Goal: Task Accomplishment & Management: Manage account settings

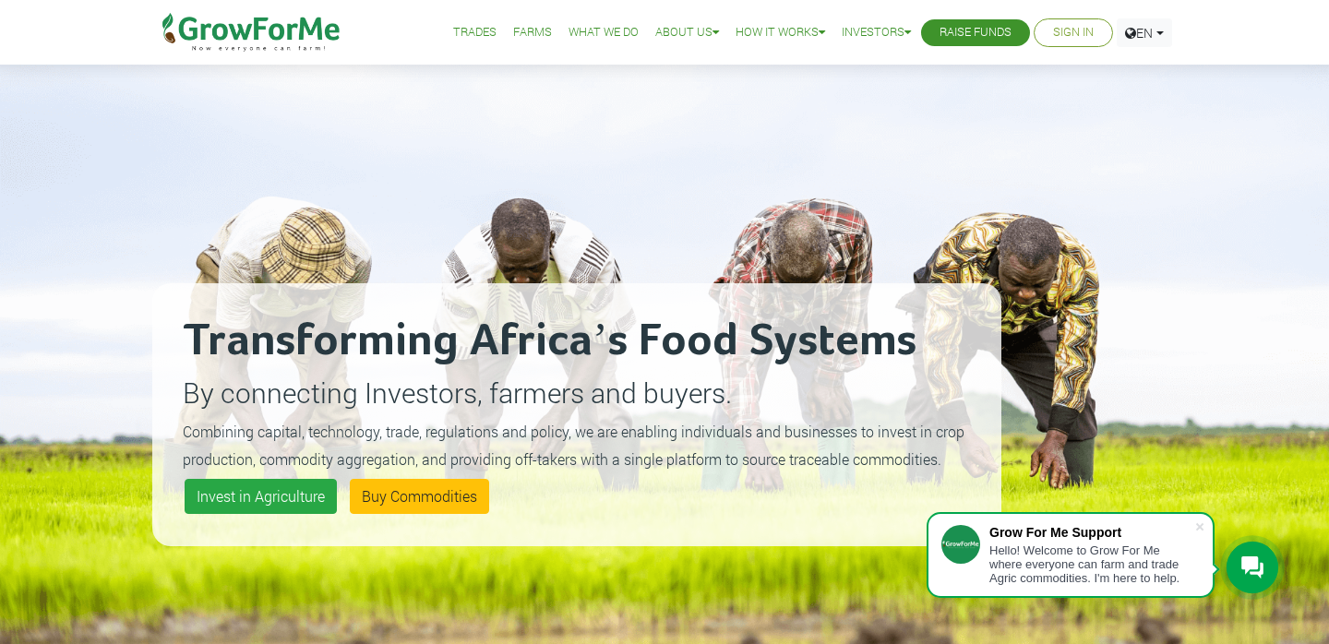
click at [1063, 31] on link "Sign In" at bounding box center [1073, 32] width 41 height 19
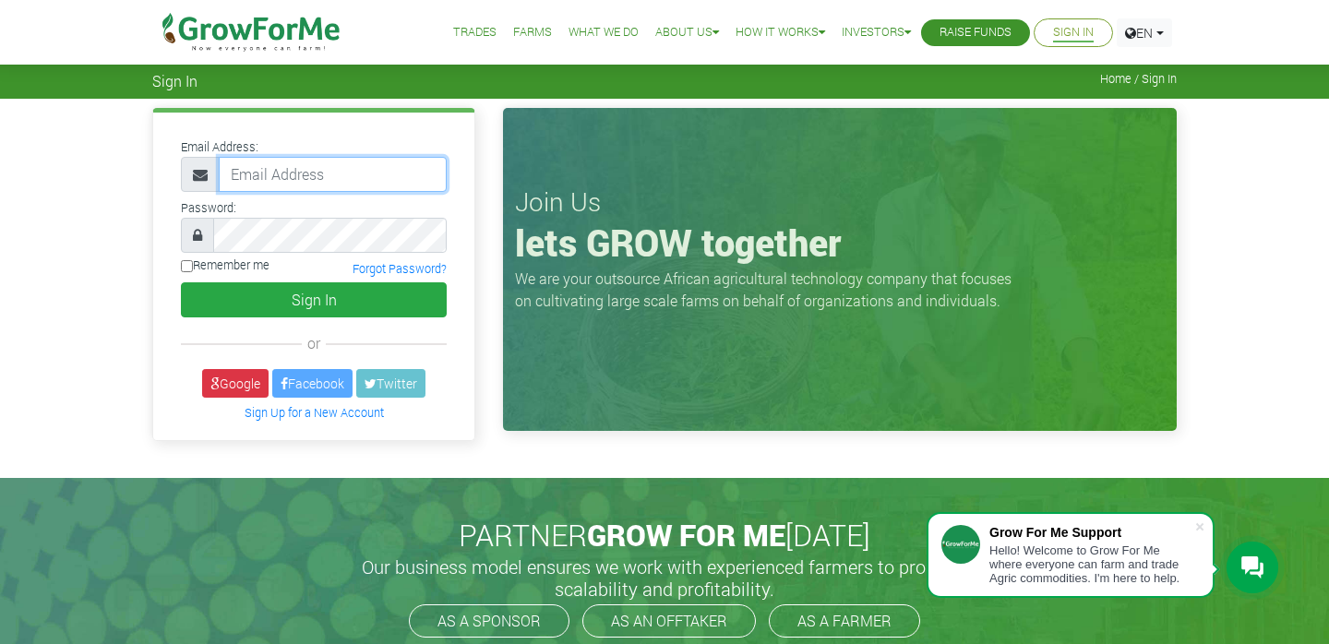
type input "[EMAIL_ADDRESS][DOMAIN_NAME]"
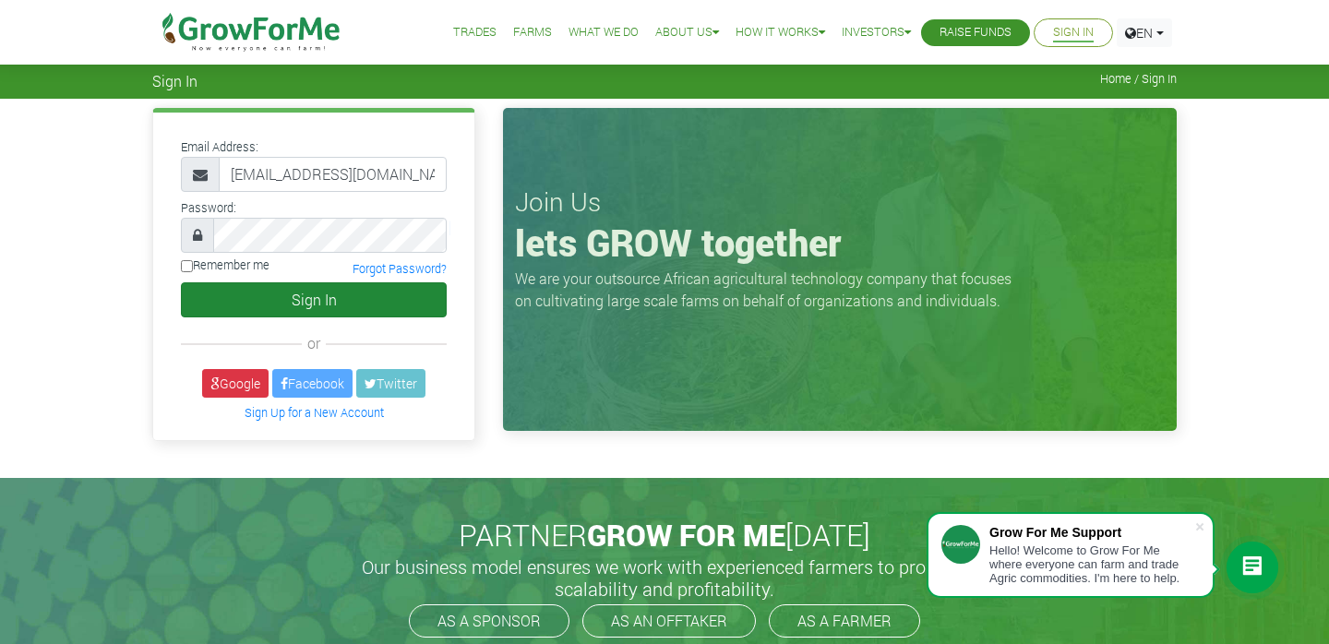
click at [276, 296] on button "Sign In" at bounding box center [314, 299] width 266 height 35
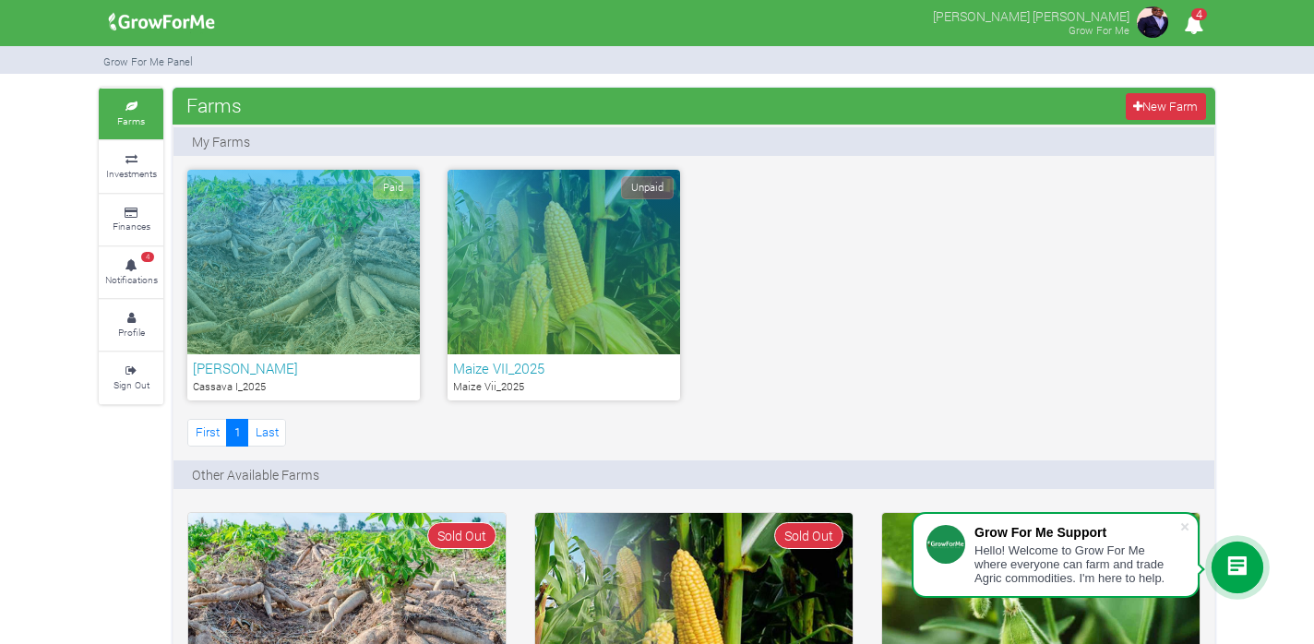
click at [276, 296] on div "Paid" at bounding box center [303, 262] width 233 height 185
click at [253, 316] on div "Paid" at bounding box center [303, 262] width 233 height 185
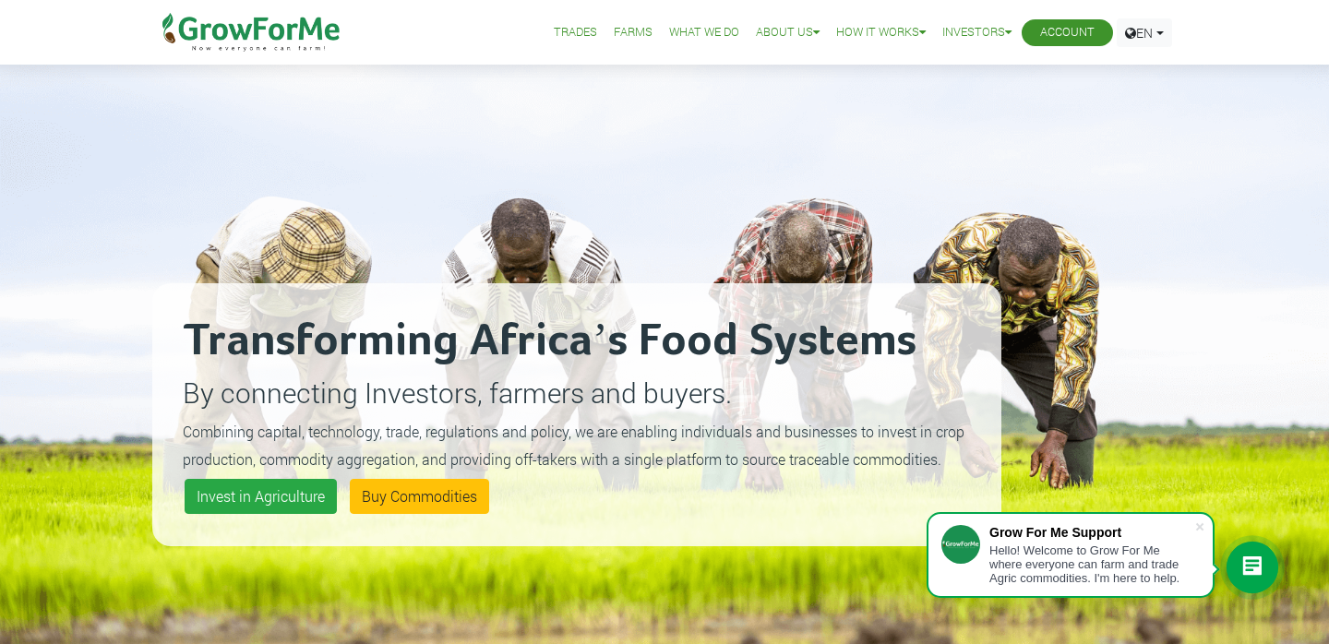
click at [1056, 36] on link "Account" at bounding box center [1067, 32] width 54 height 19
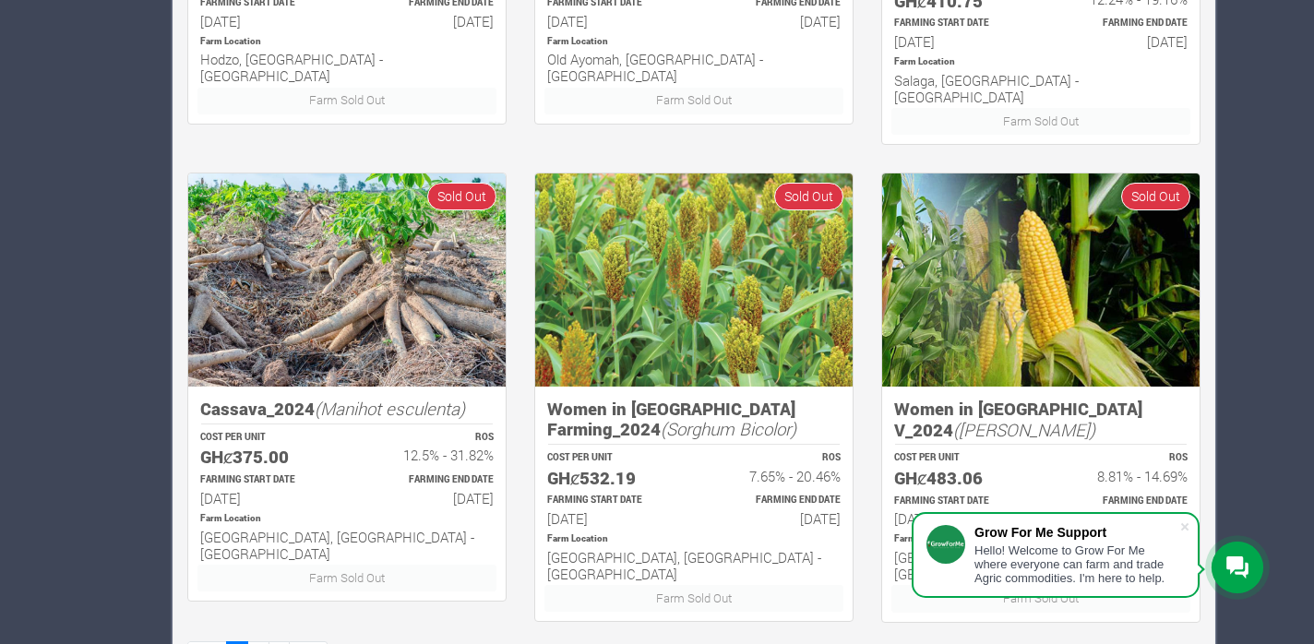
scroll to position [1293, 0]
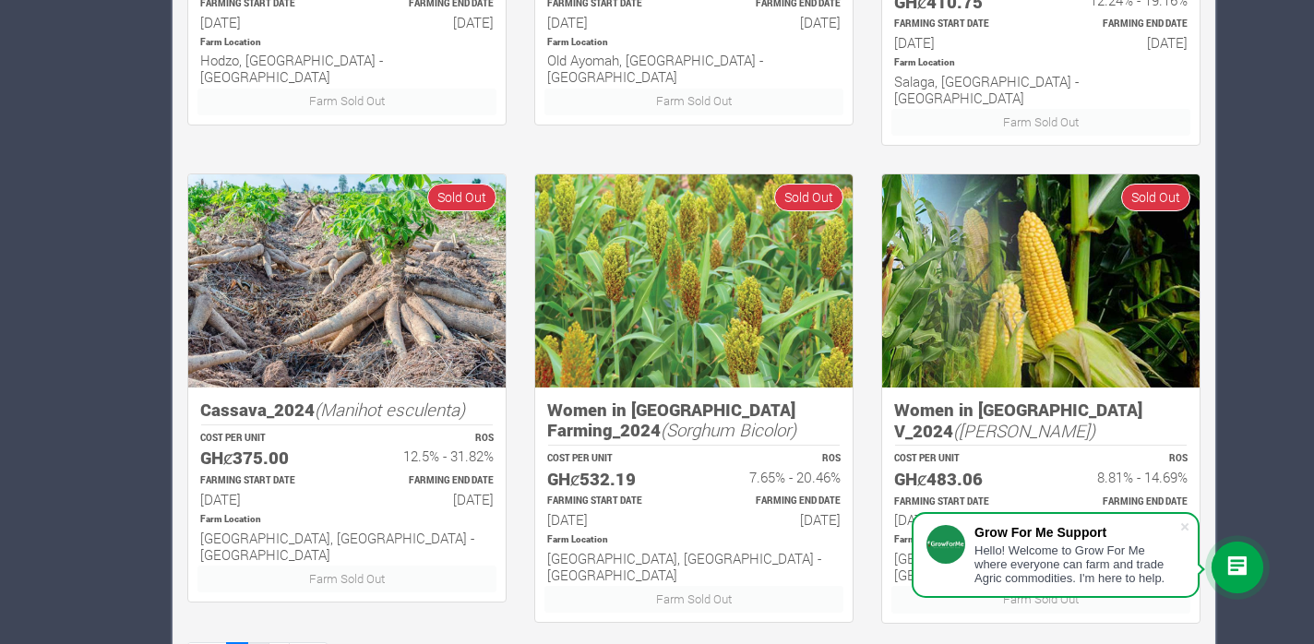
click at [256, 642] on link "2" at bounding box center [258, 655] width 22 height 27
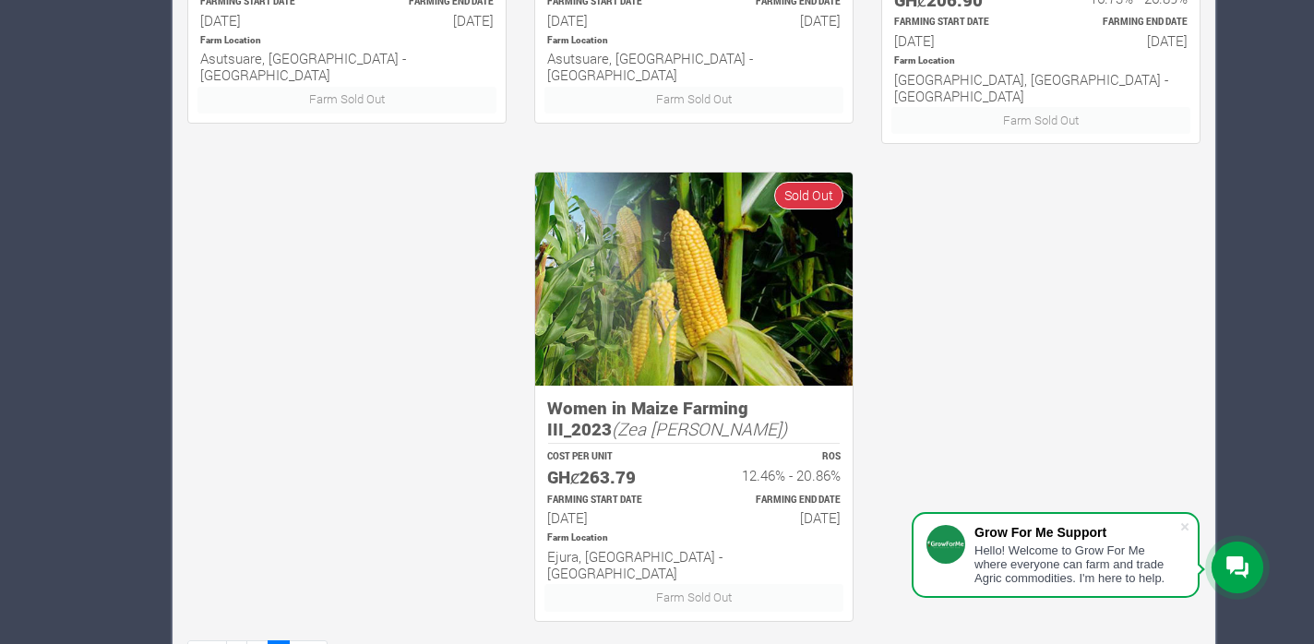
scroll to position [1293, 0]
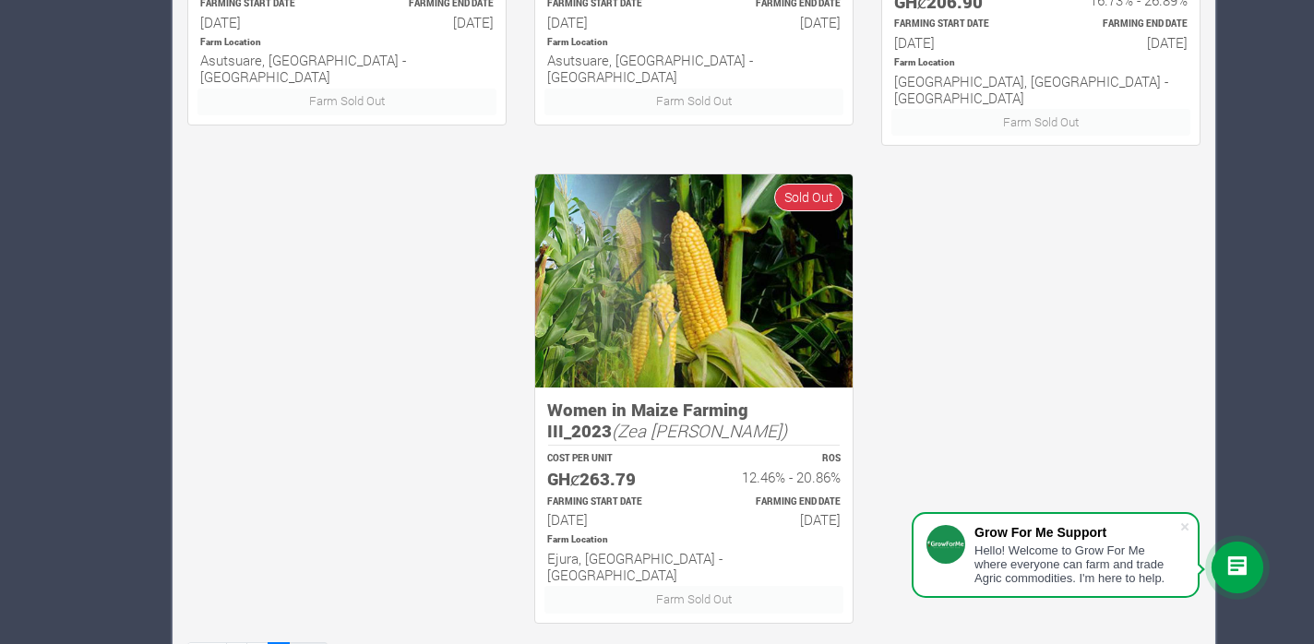
click at [315, 642] on link "Last" at bounding box center [308, 655] width 39 height 27
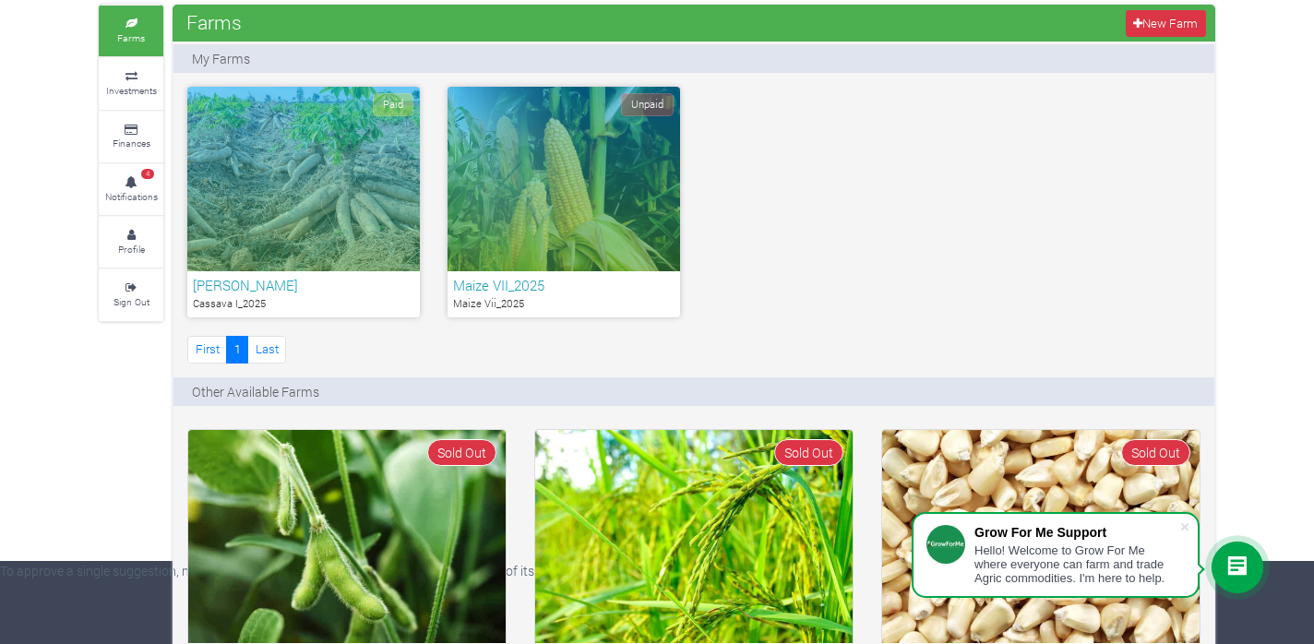
scroll to position [83, 0]
click at [584, 205] on div "Unpaid" at bounding box center [564, 179] width 233 height 185
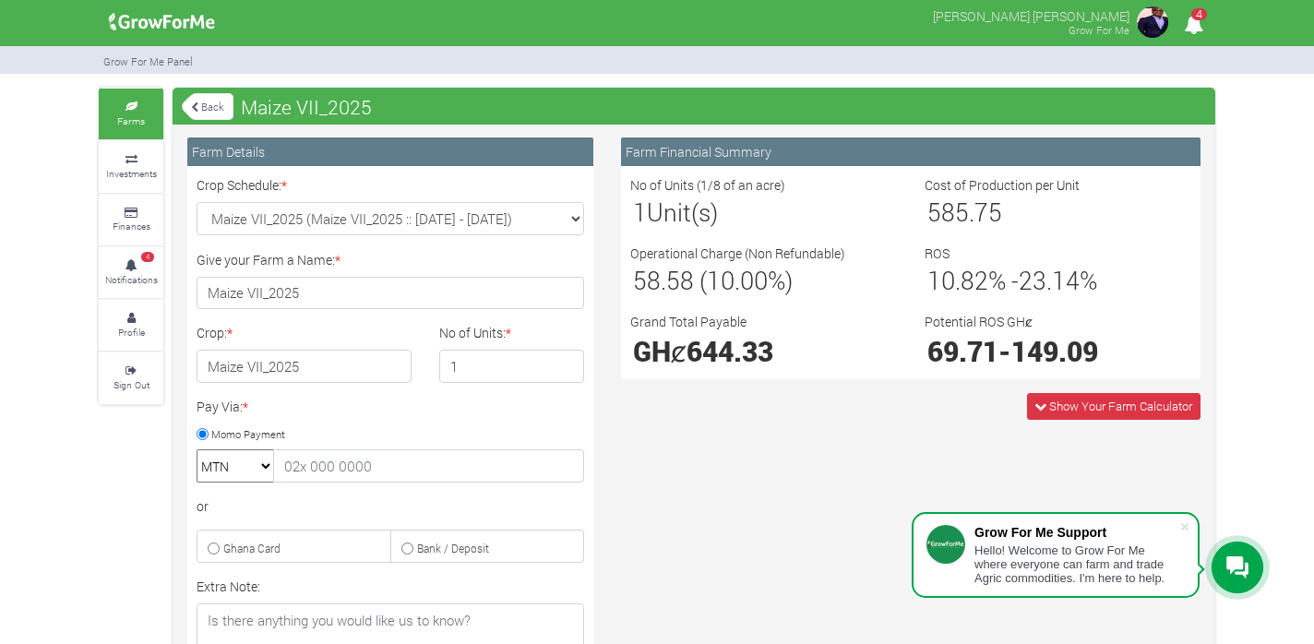
click at [1147, 26] on img at bounding box center [1152, 22] width 37 height 37
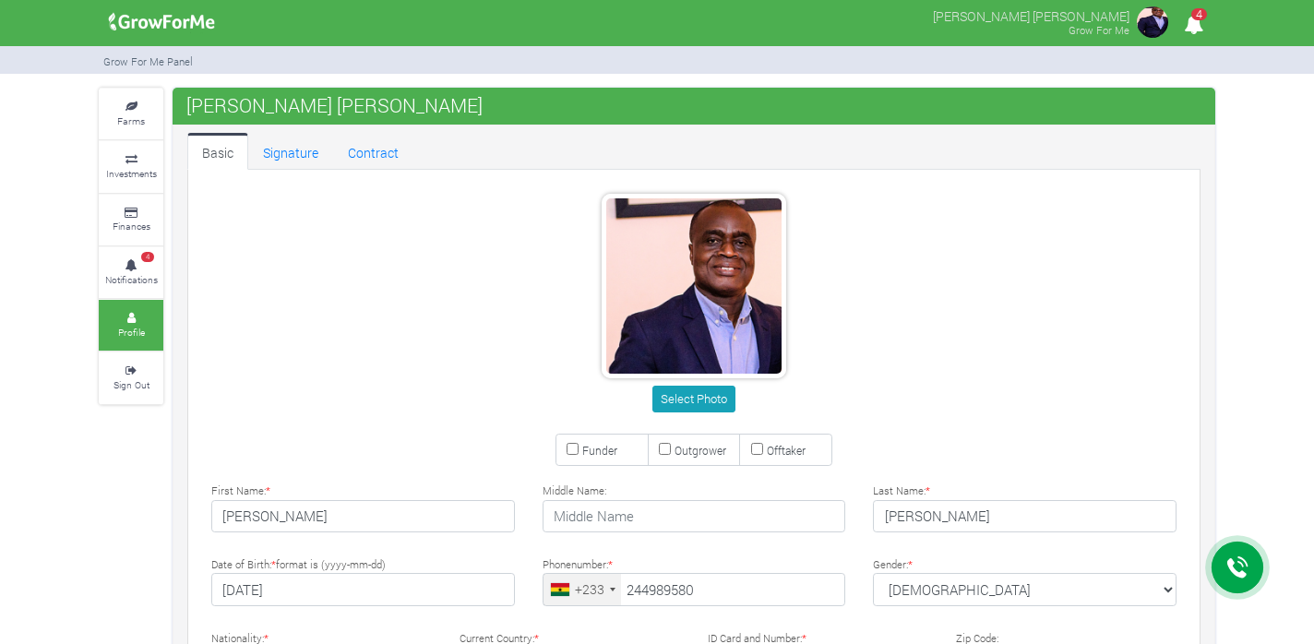
type input "24 498 9580"
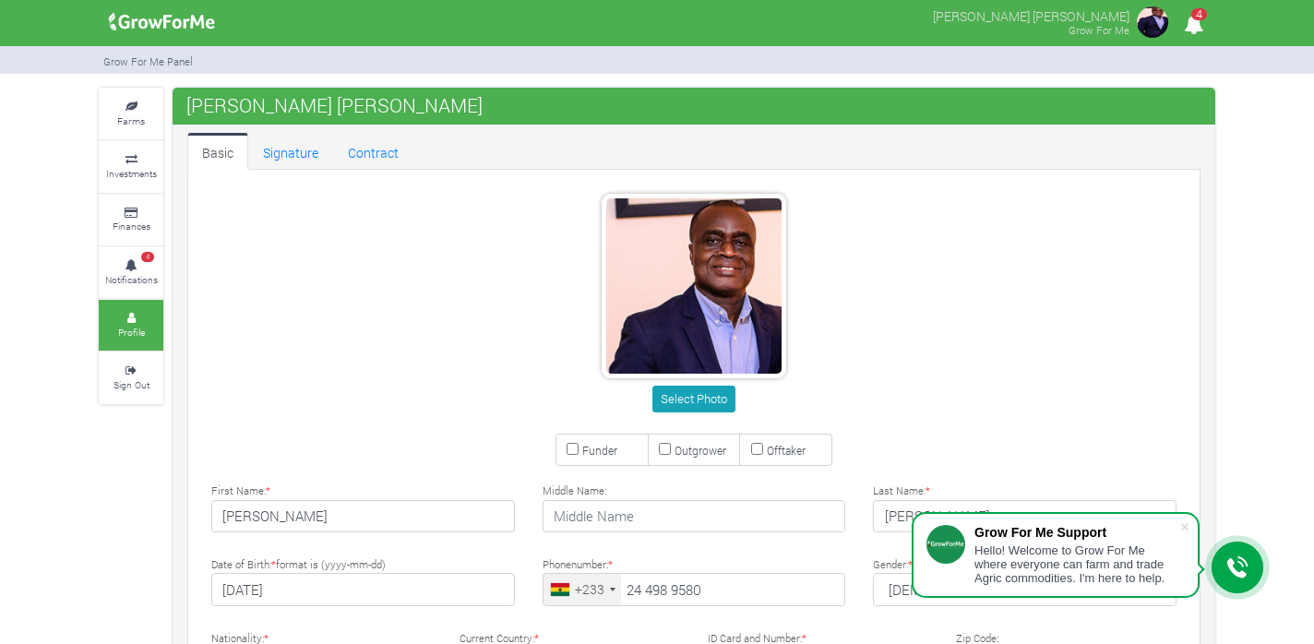
click at [1150, 13] on img at bounding box center [1152, 22] width 37 height 37
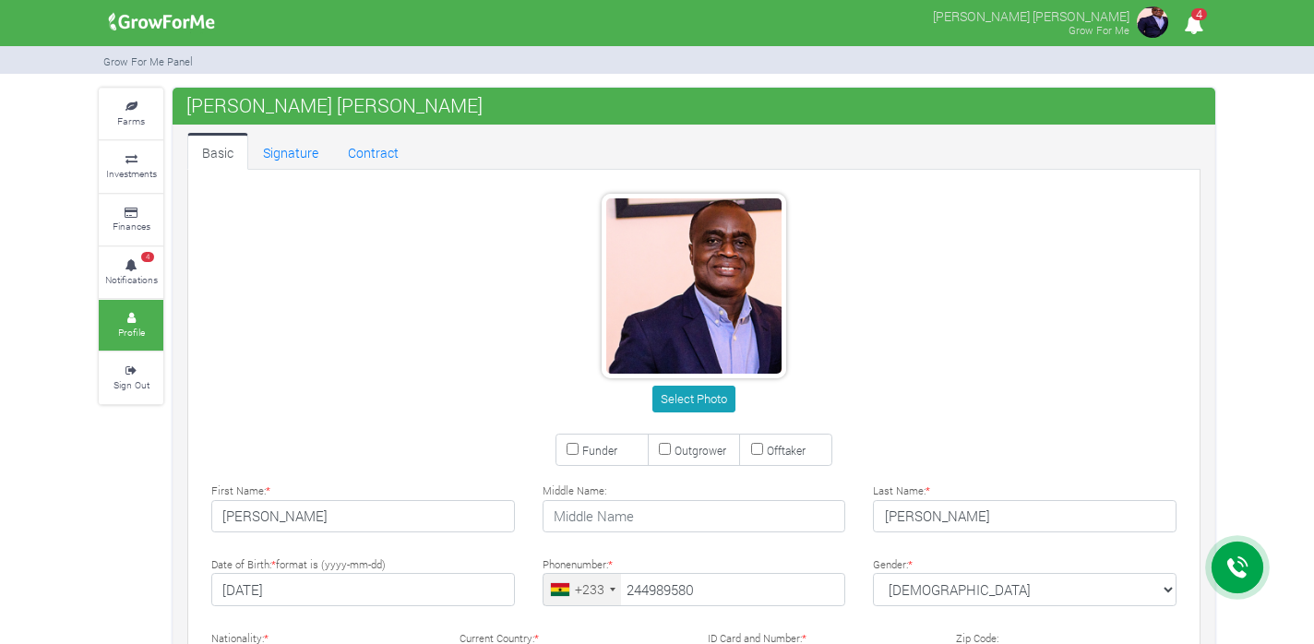
type input "24 498 9580"
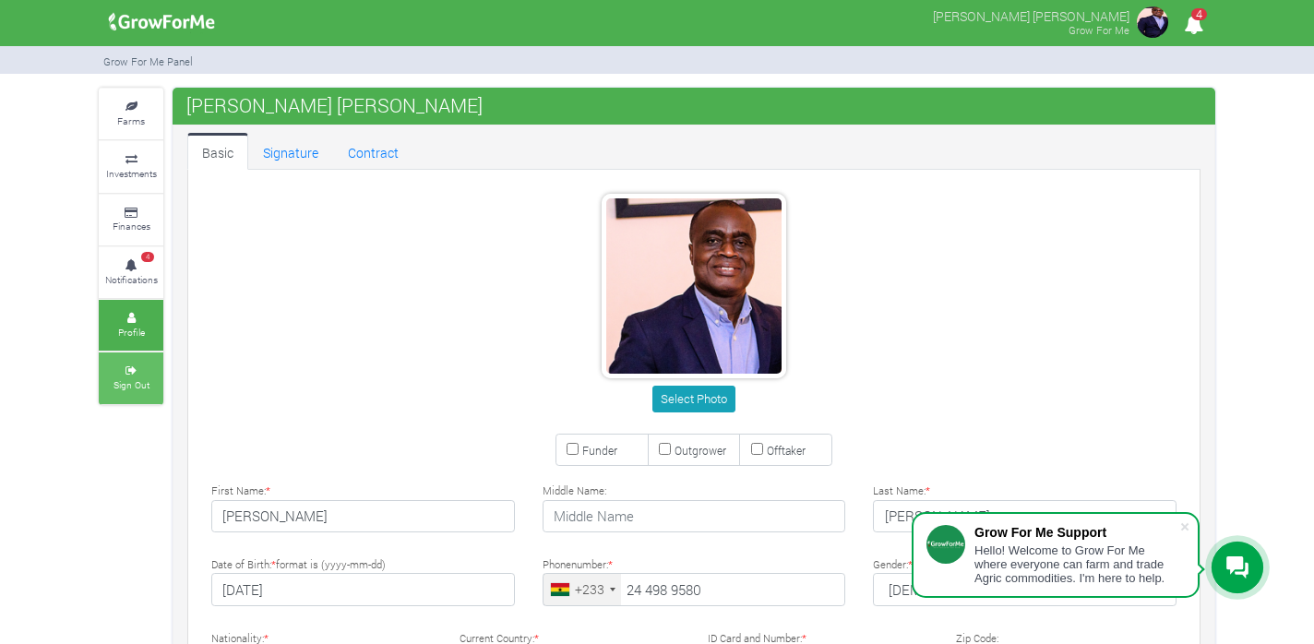
click at [126, 366] on icon at bounding box center [130, 370] width 55 height 9
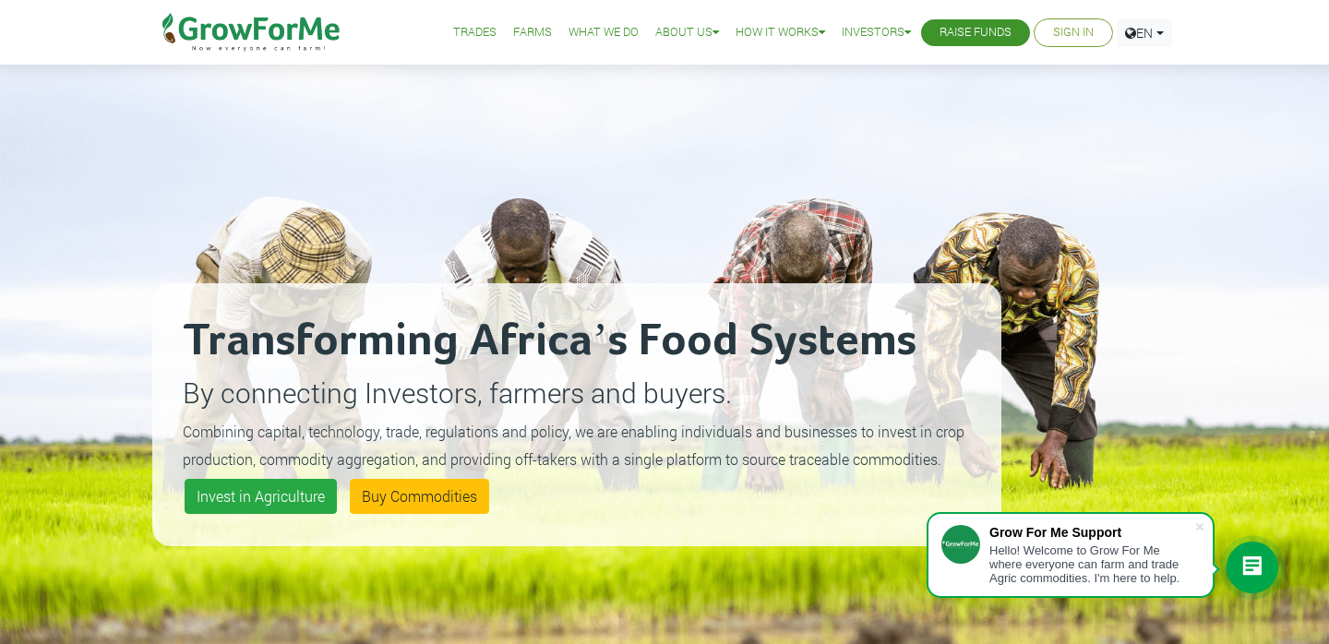
click at [1066, 32] on link "Sign In" at bounding box center [1073, 32] width 41 height 19
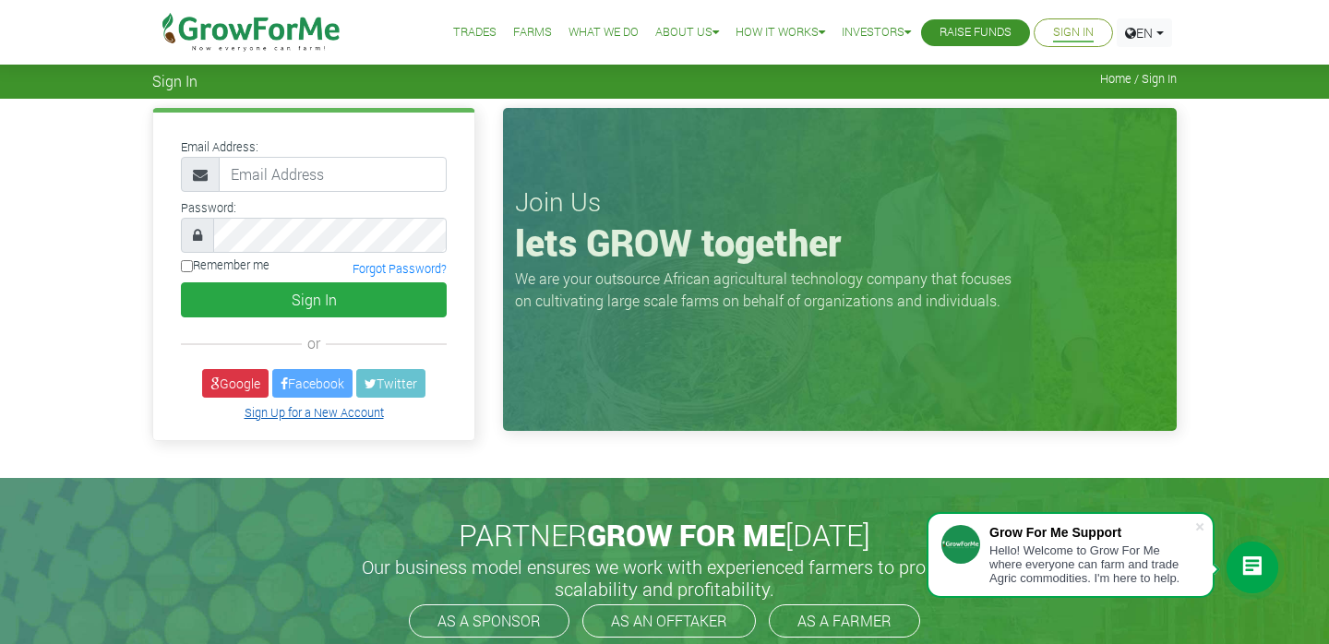
click at [294, 411] on link "Sign Up for a New Account" at bounding box center [314, 412] width 139 height 15
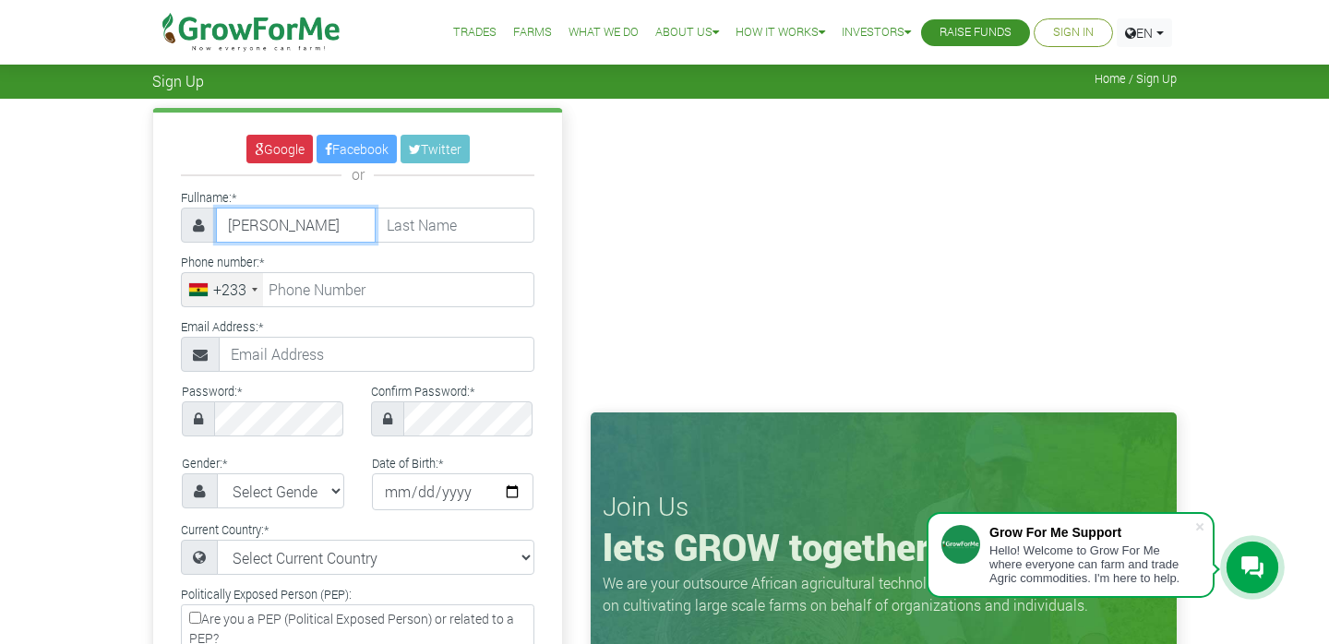
click at [303, 228] on input "Nina" at bounding box center [296, 225] width 160 height 35
type input "Nina Ama"
click at [441, 223] on input "text" at bounding box center [455, 225] width 160 height 35
click at [451, 221] on input "Aernan" at bounding box center [455, 225] width 160 height 35
type input "Aernan"
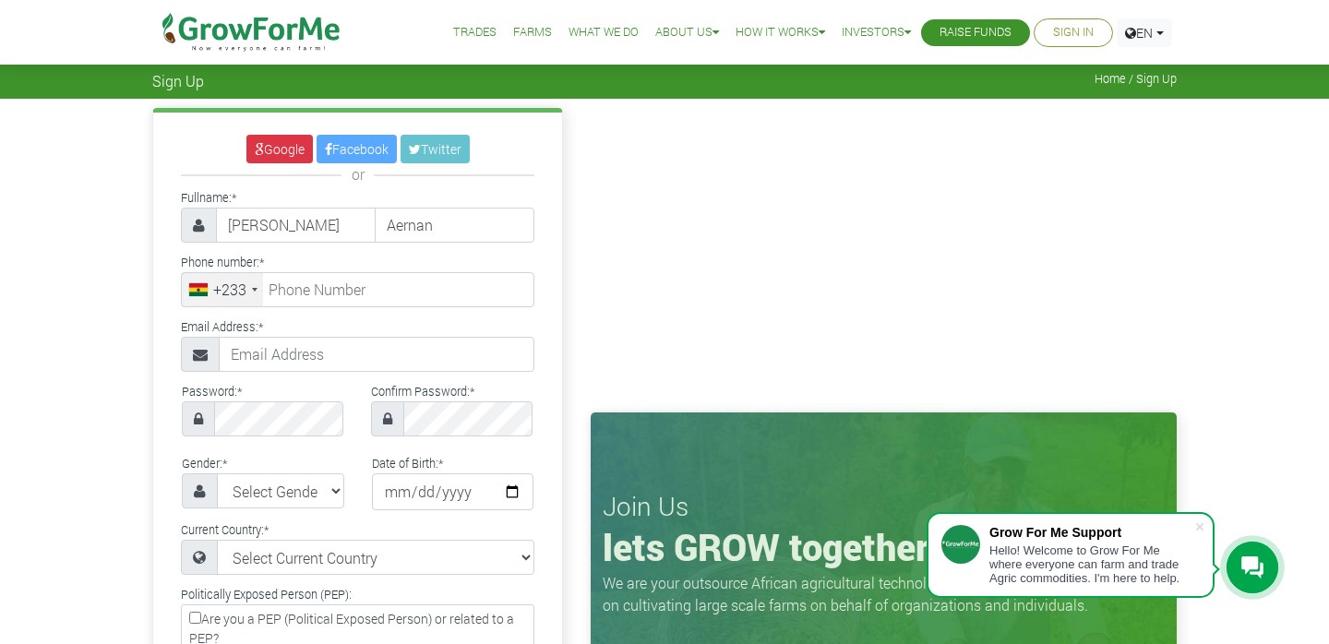
click at [565, 391] on div "Google Facebook Twitter or Fullname: * Nina Ama Aernan * +1" at bounding box center [357, 548] width 438 height 880
click at [543, 267] on div "Phone number: * +233 Ghana (Gaana) +233 United States +1 Canada +1 Uruguay +598…" at bounding box center [357, 278] width 381 height 57
click at [483, 296] on input "tel" at bounding box center [357, 289] width 353 height 35
type input "o"
type input "55 412 3003"
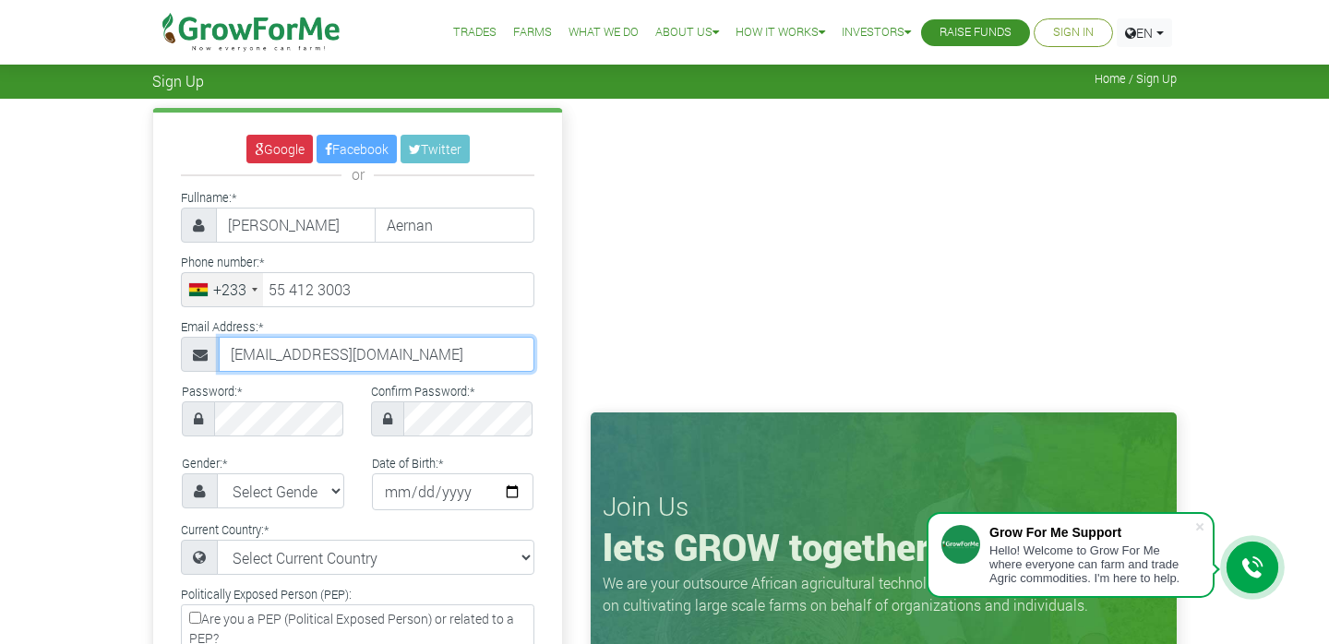
type input "ninaokf@gmail.com"
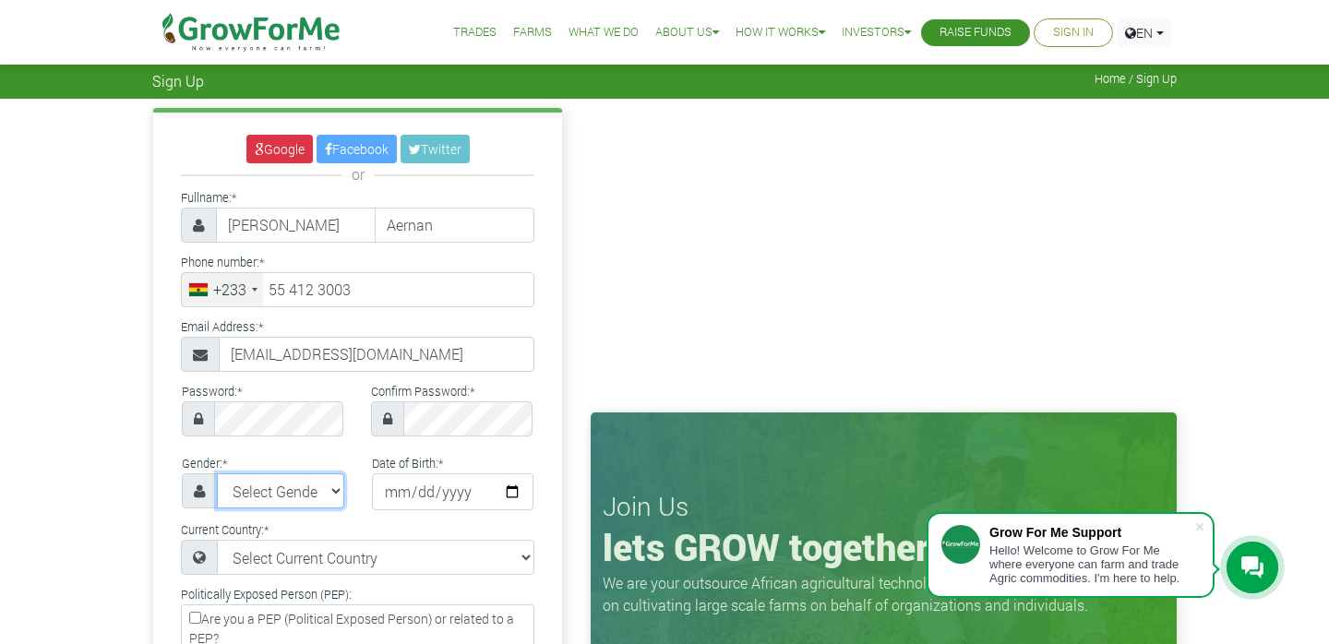
select select "Female"
click at [372, 495] on input "date" at bounding box center [453, 491] width 162 height 37
click at [372, 491] on input "date" at bounding box center [453, 491] width 162 height 37
click at [389, 491] on input "date" at bounding box center [453, 491] width 162 height 37
click at [372, 490] on input "date" at bounding box center [453, 491] width 162 height 37
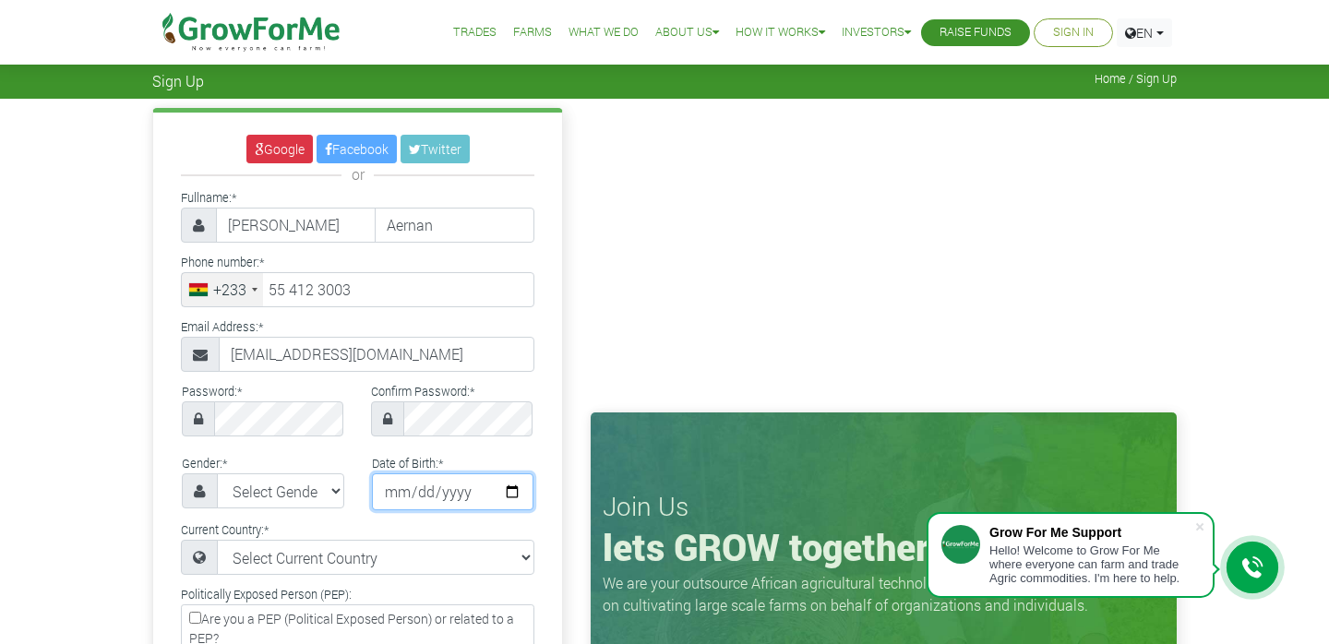
click at [394, 491] on input "date" at bounding box center [453, 491] width 162 height 37
click at [438, 490] on input "date" at bounding box center [453, 491] width 162 height 37
type input "0077-09-10"
click at [497, 499] on div "Gender: * Select Gender Female Male Date of Birth: * 0077-09-10" at bounding box center [357, 484] width 409 height 66
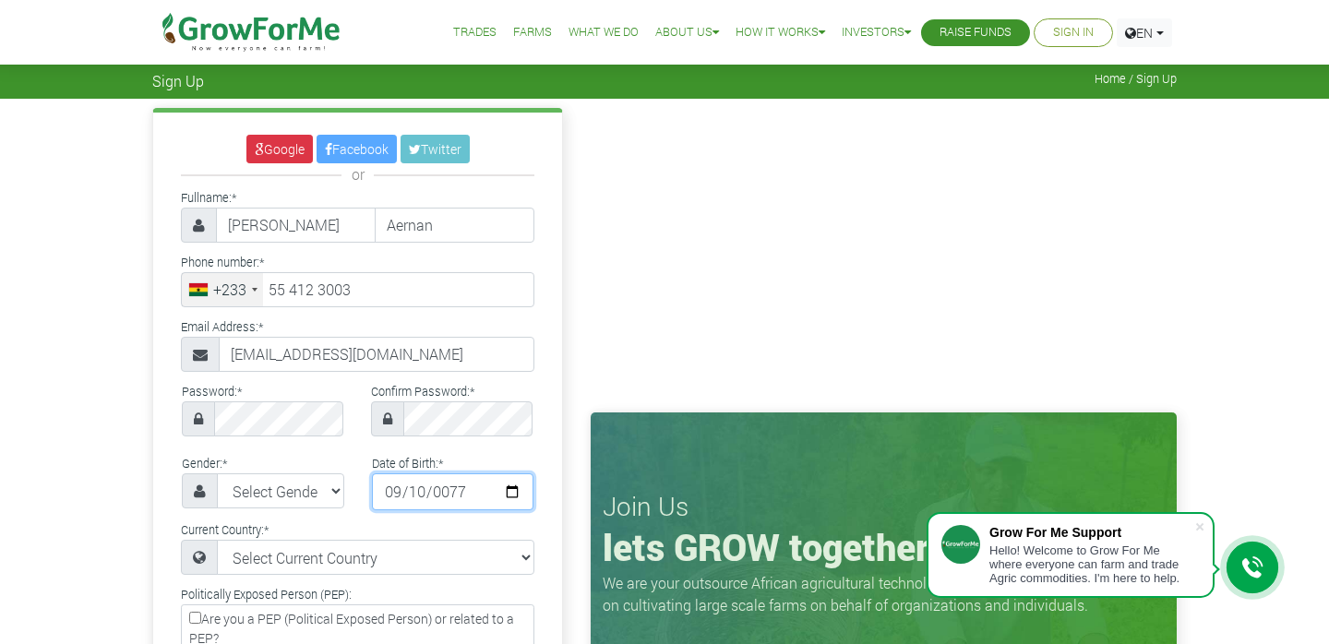
click at [432, 494] on input "0077-09-10" at bounding box center [453, 491] width 162 height 37
type input "0077-09-10"
click at [530, 488] on div "Google Facebook Twitter or Fullname: * Nina Ama Aernan * +233" at bounding box center [357, 546] width 409 height 866
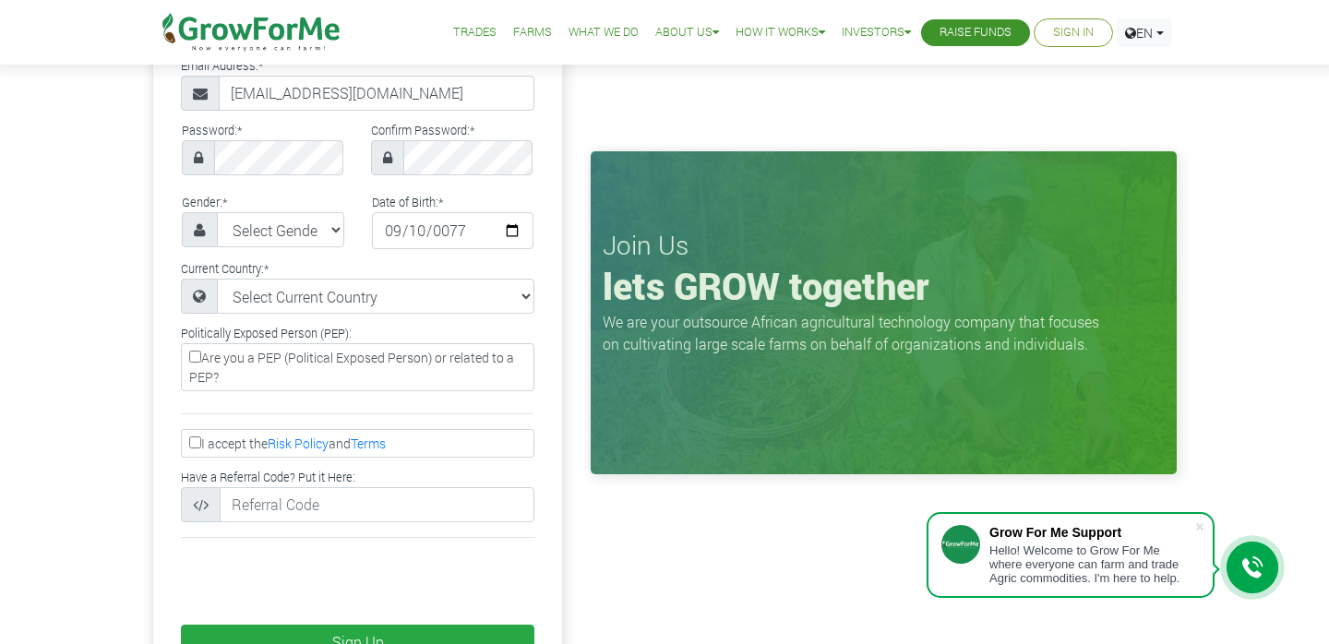
scroll to position [270, 0]
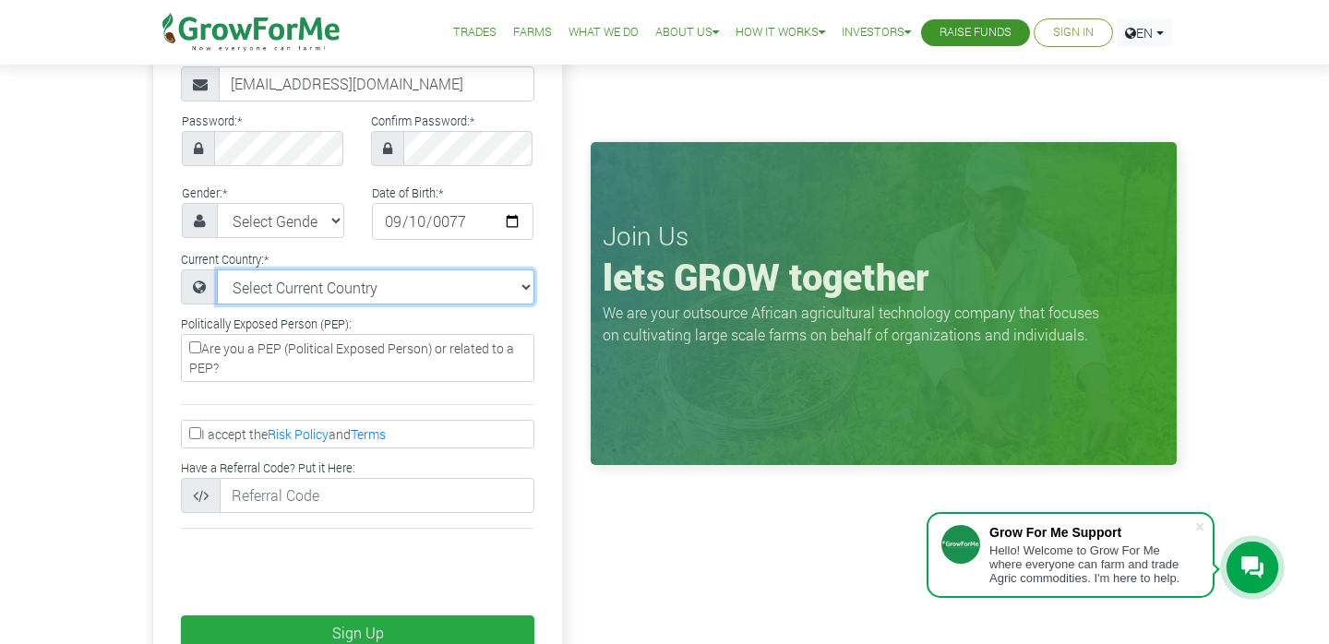
click at [519, 295] on select "Select Current Country Afghanistan Albania Algeria American Samoa Andorra Angol…" at bounding box center [375, 286] width 317 height 35
select select "Ghana"
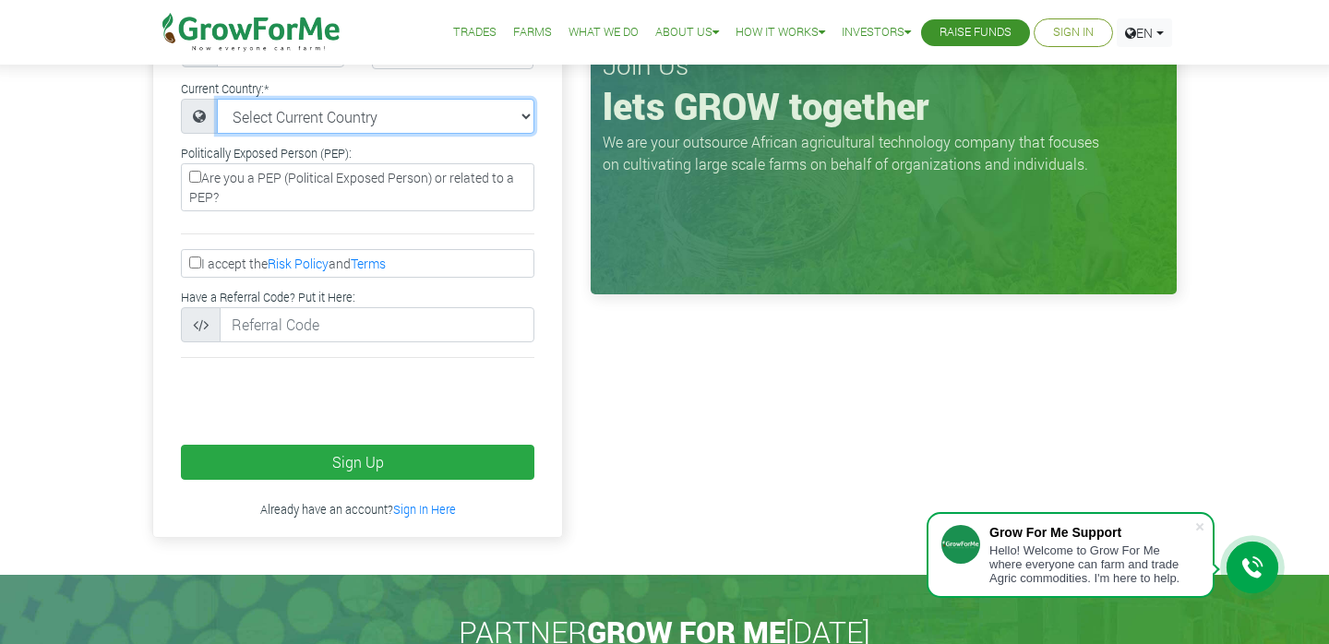
scroll to position [441, 0]
click at [188, 185] on label "Are you a PEP (Political Exposed Person) or related to a PEP?" at bounding box center [357, 187] width 353 height 48
click at [189, 183] on input "Are you a PEP (Political Exposed Person) or related to a PEP?" at bounding box center [195, 177] width 12 height 12
checkbox input "true"
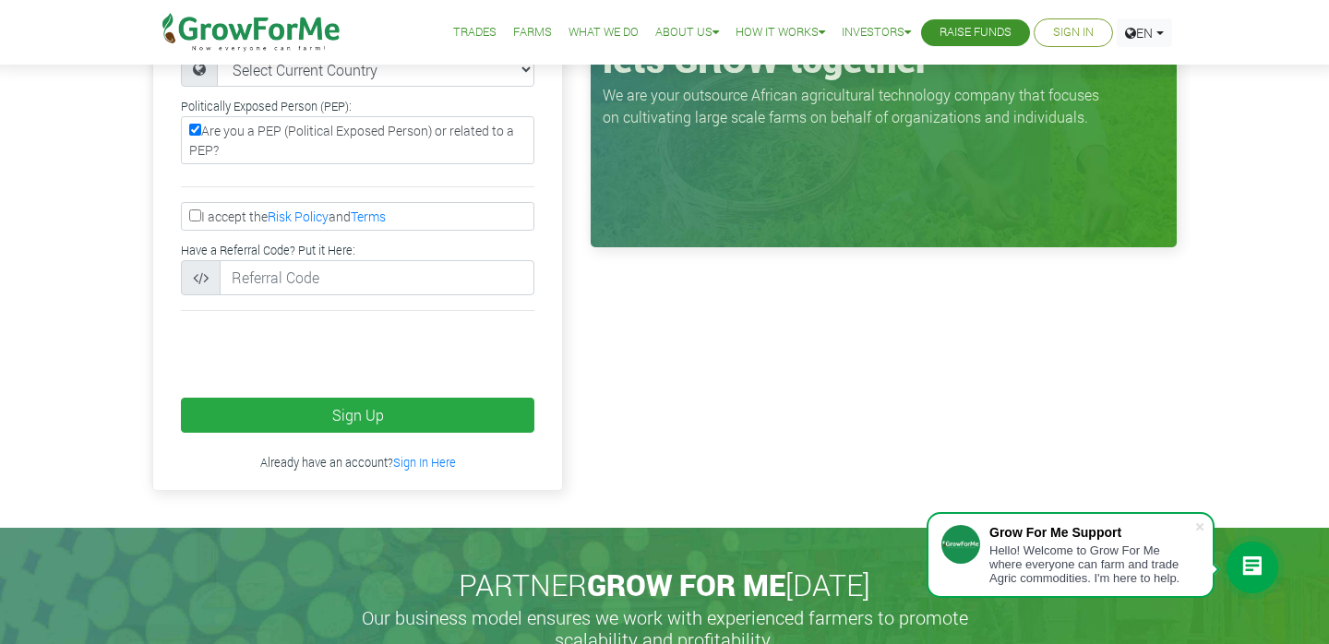
scroll to position [488, 0]
click at [190, 221] on input "I accept the Risk Policy and Terms" at bounding box center [195, 216] width 12 height 12
checkbox input "true"
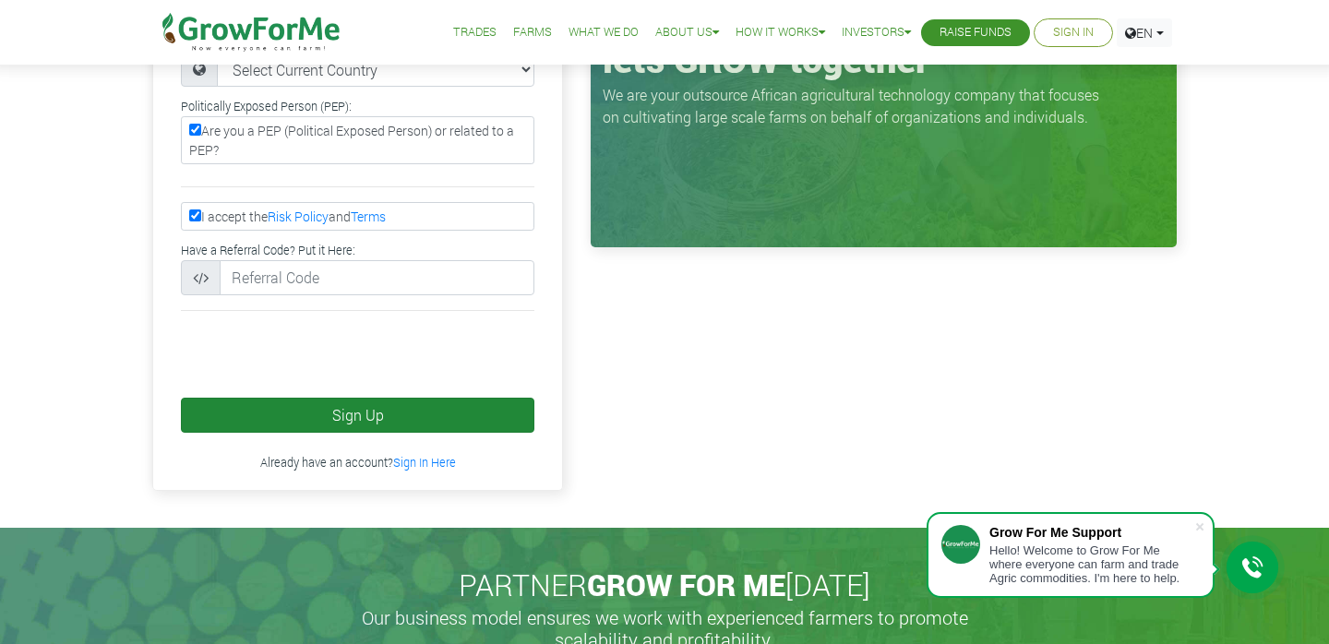
click at [354, 429] on button "Sign Up" at bounding box center [357, 415] width 353 height 35
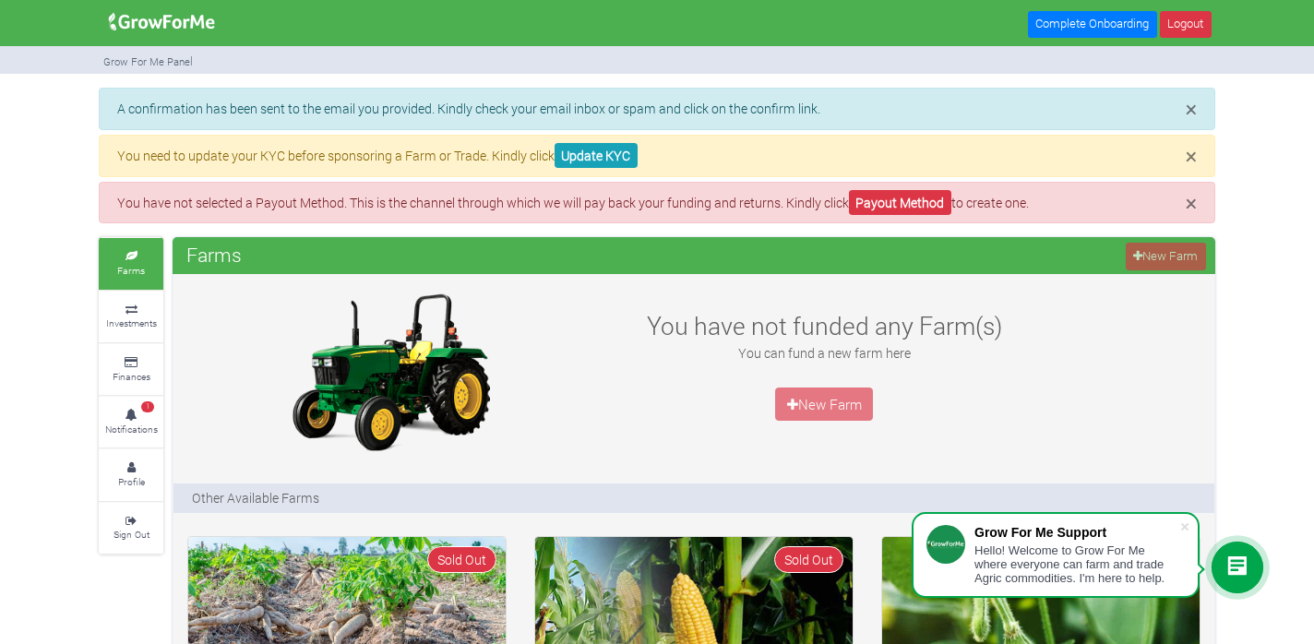
click at [628, 340] on div "You have not funded any Farm(s) You can fund a new farm here New Farm" at bounding box center [824, 372] width 434 height 166
click at [917, 198] on link "Payout Method" at bounding box center [900, 202] width 102 height 25
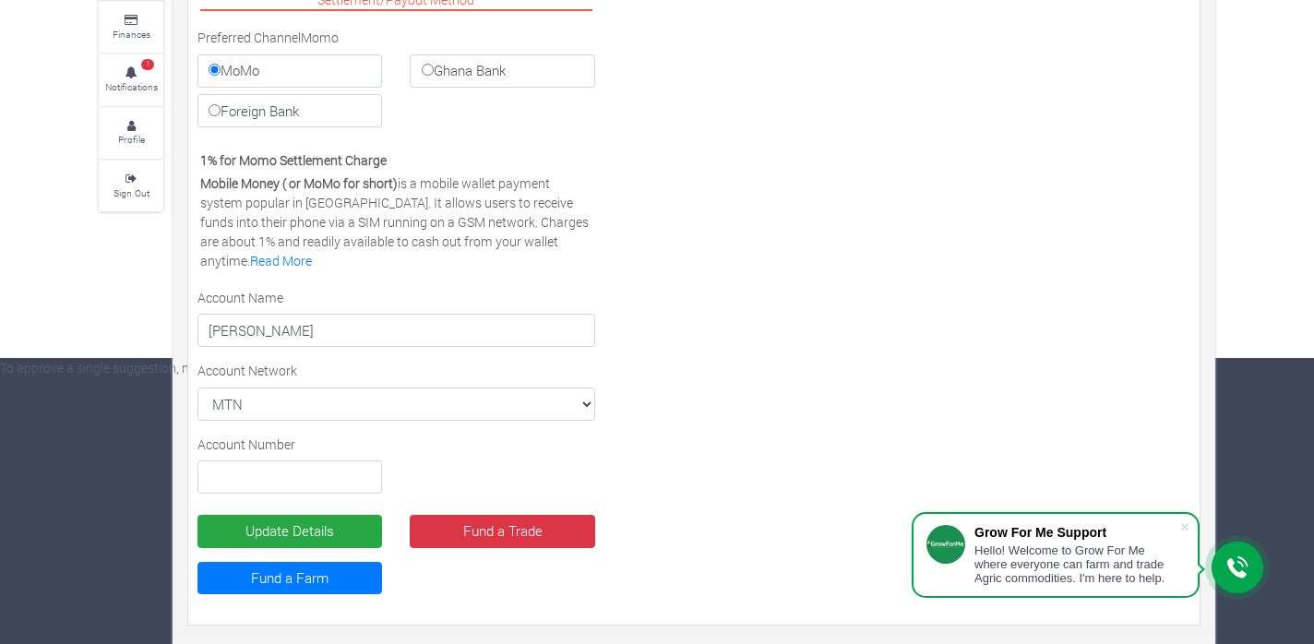
scroll to position [285, 0]
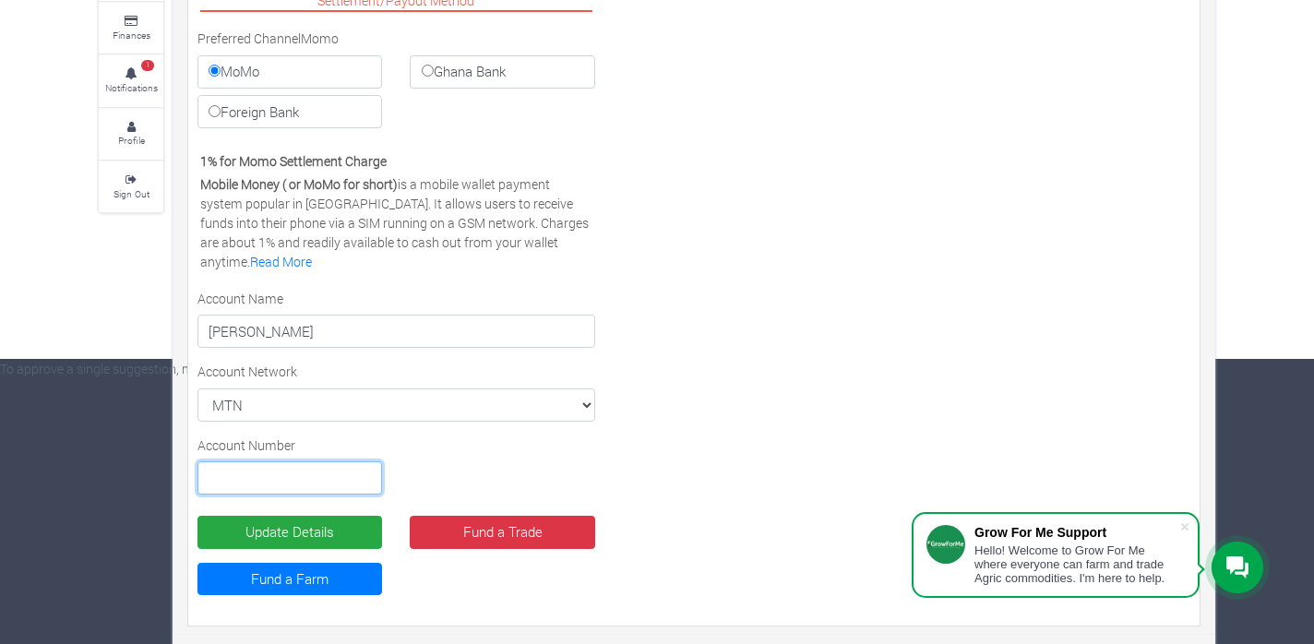
click at [289, 476] on input "text" at bounding box center [290, 477] width 185 height 33
click at [262, 473] on input "text" at bounding box center [290, 477] width 185 height 33
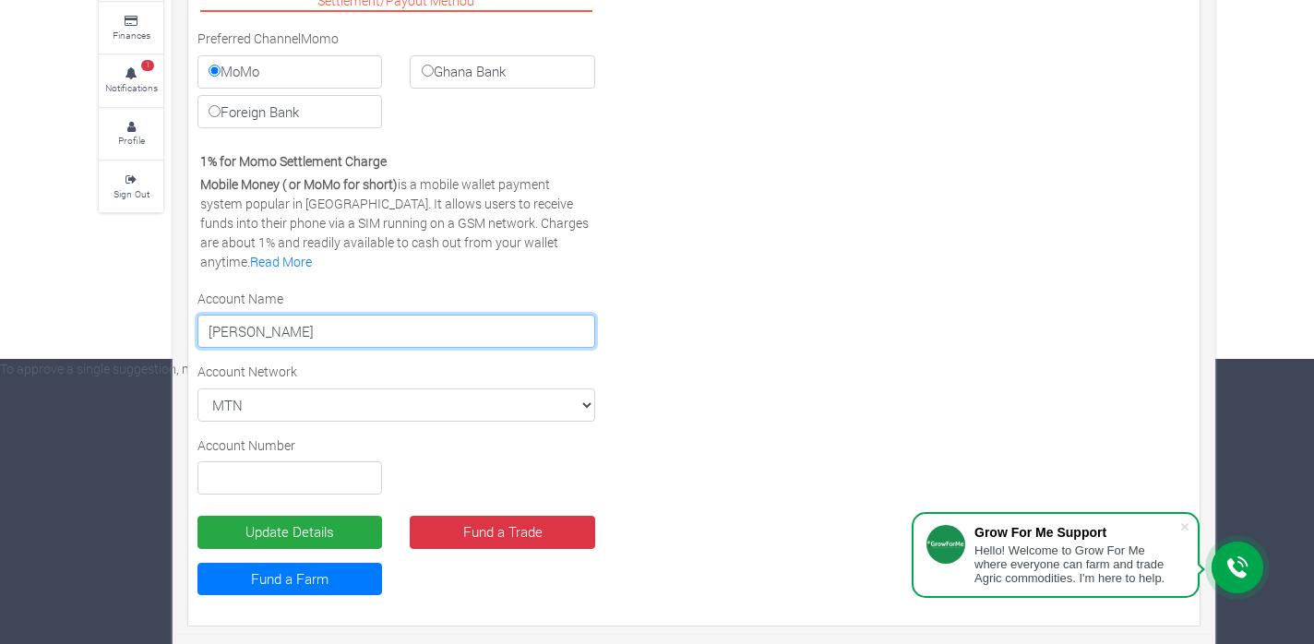
click at [346, 336] on input "Nina Ama Aernan" at bounding box center [397, 331] width 398 height 33
type input "N"
type input "Clement Achim Gyimah"
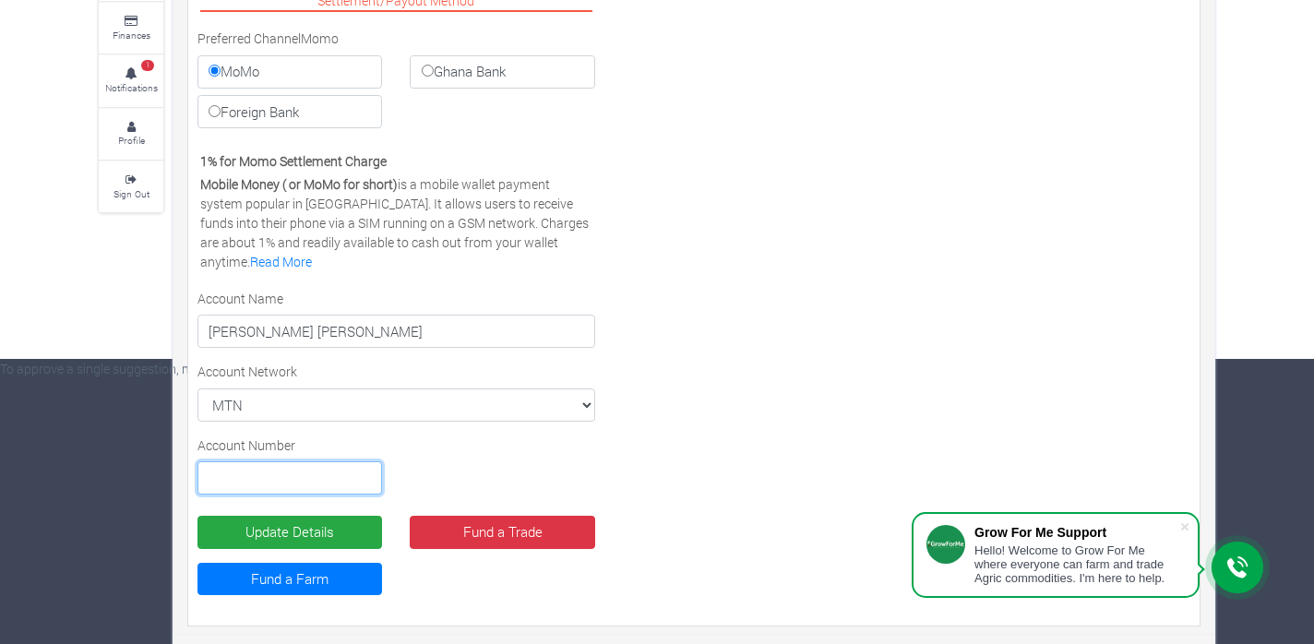
click at [235, 469] on input "text" at bounding box center [290, 477] width 185 height 33
type input "0244989580"
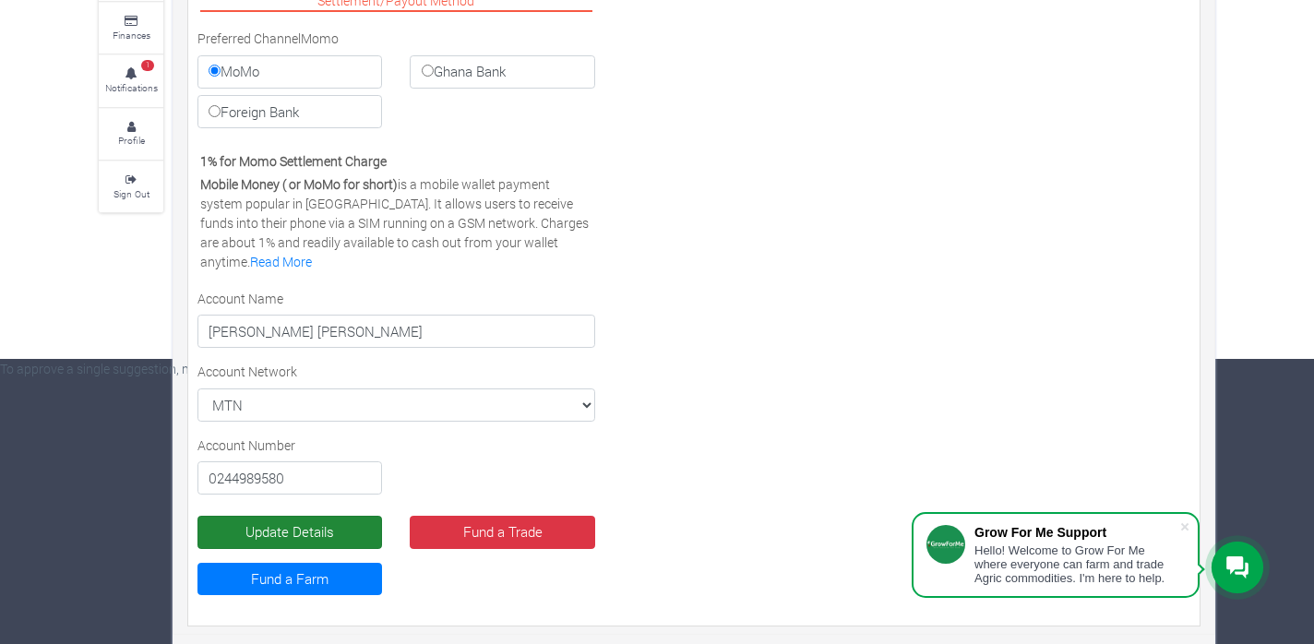
click at [350, 529] on button "Update Details" at bounding box center [290, 532] width 185 height 33
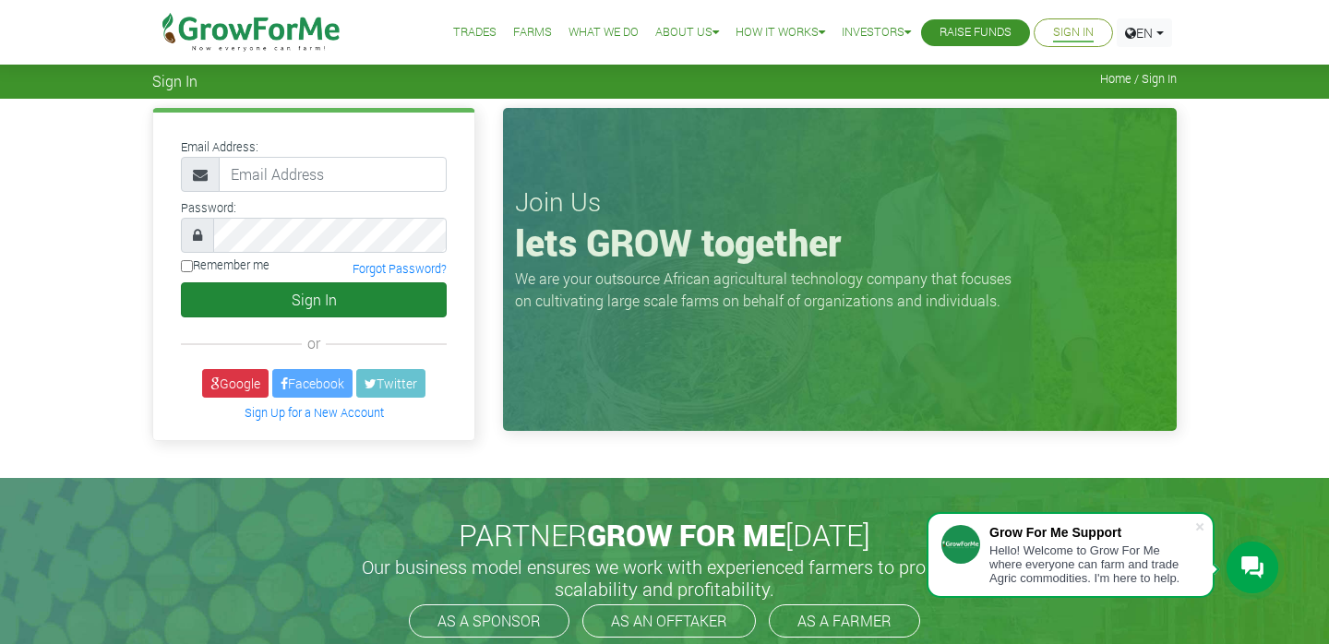
click at [343, 293] on button "Sign In" at bounding box center [314, 299] width 266 height 35
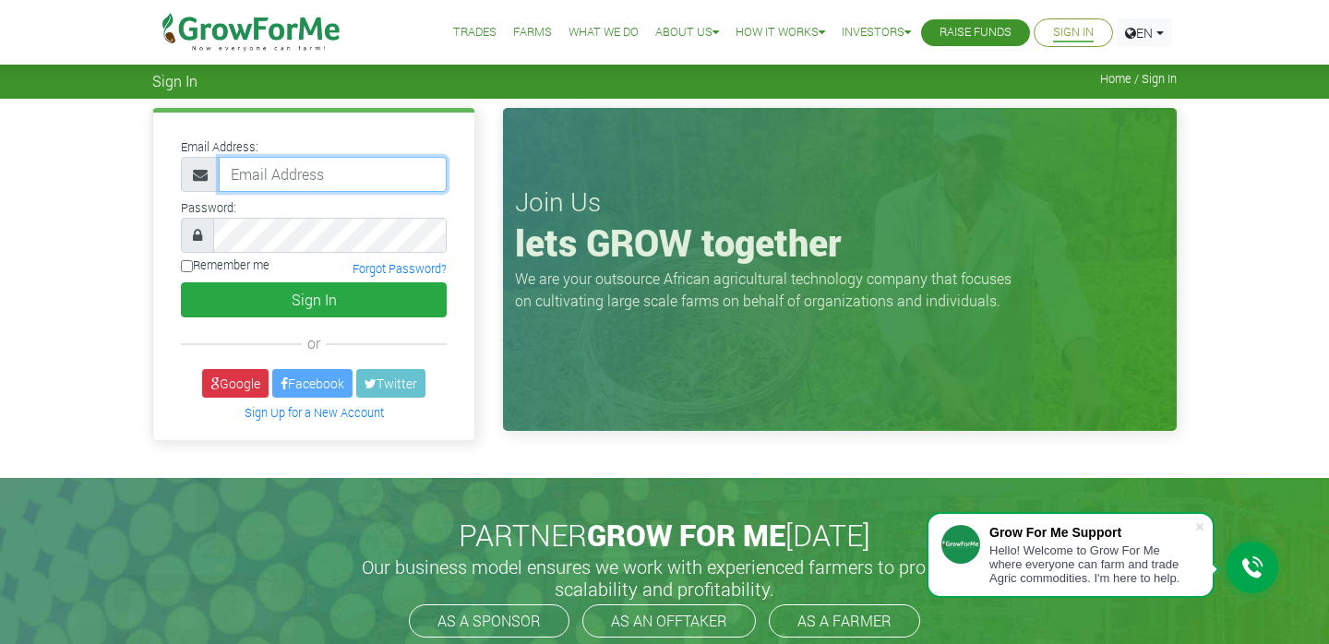
type input "[EMAIL_ADDRESS][DOMAIN_NAME]"
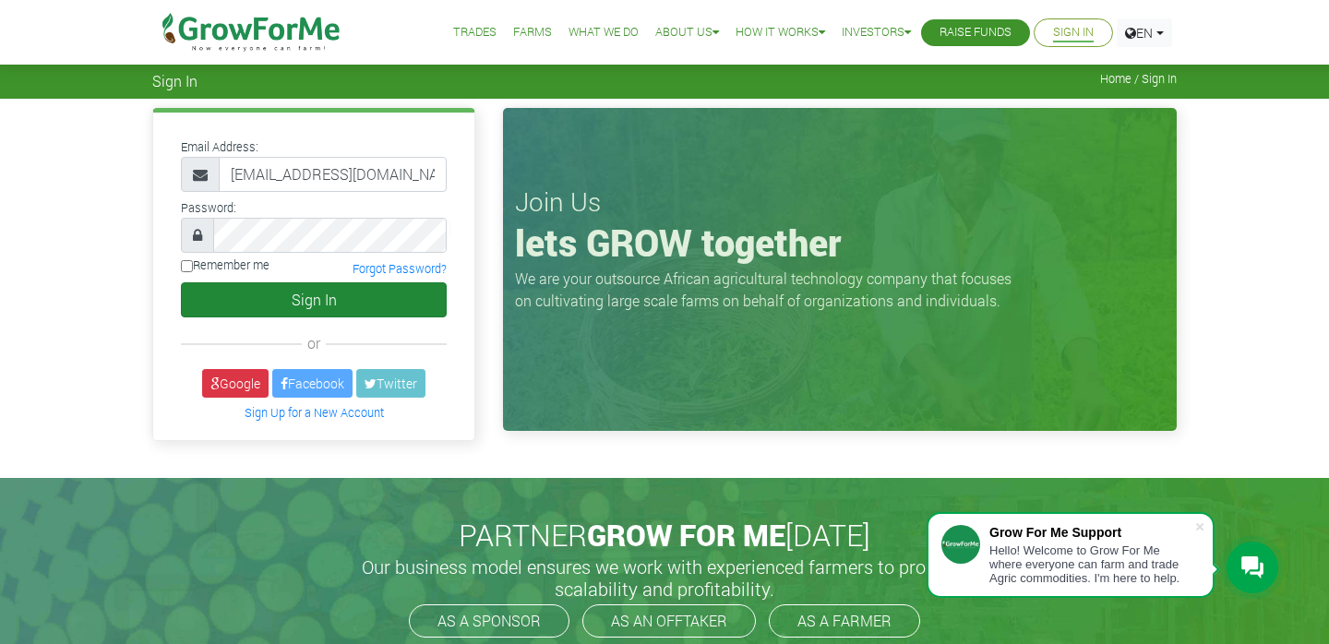
click at [329, 307] on button "Sign In" at bounding box center [314, 299] width 266 height 35
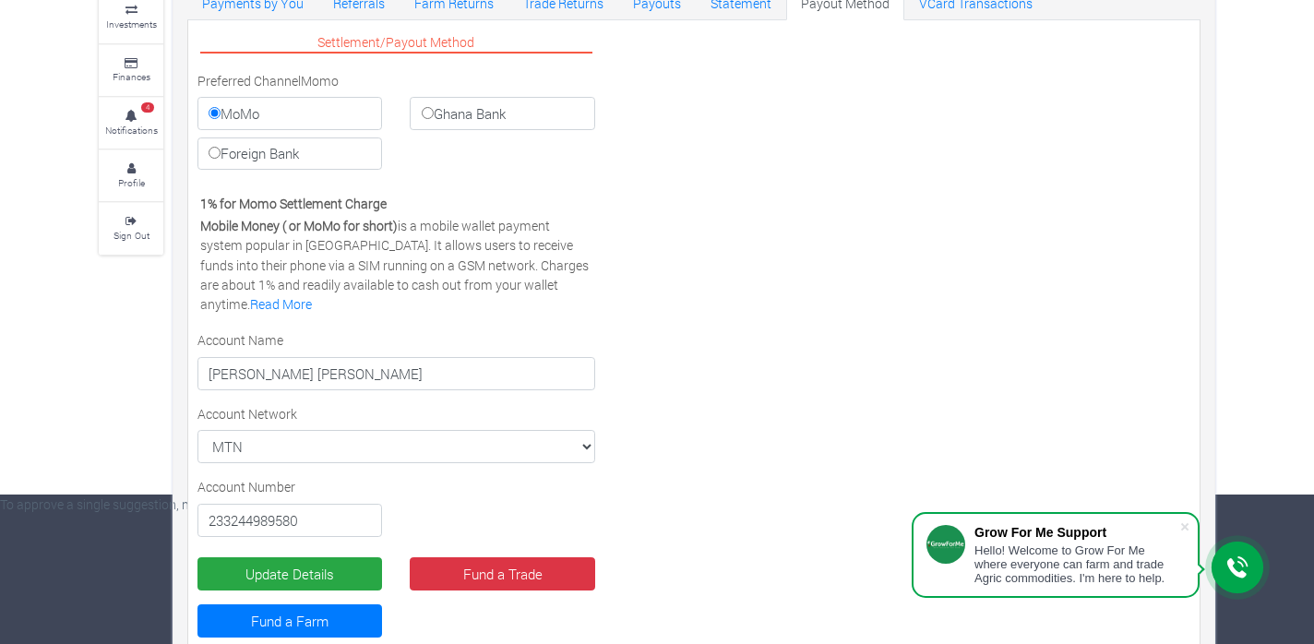
scroll to position [151, 0]
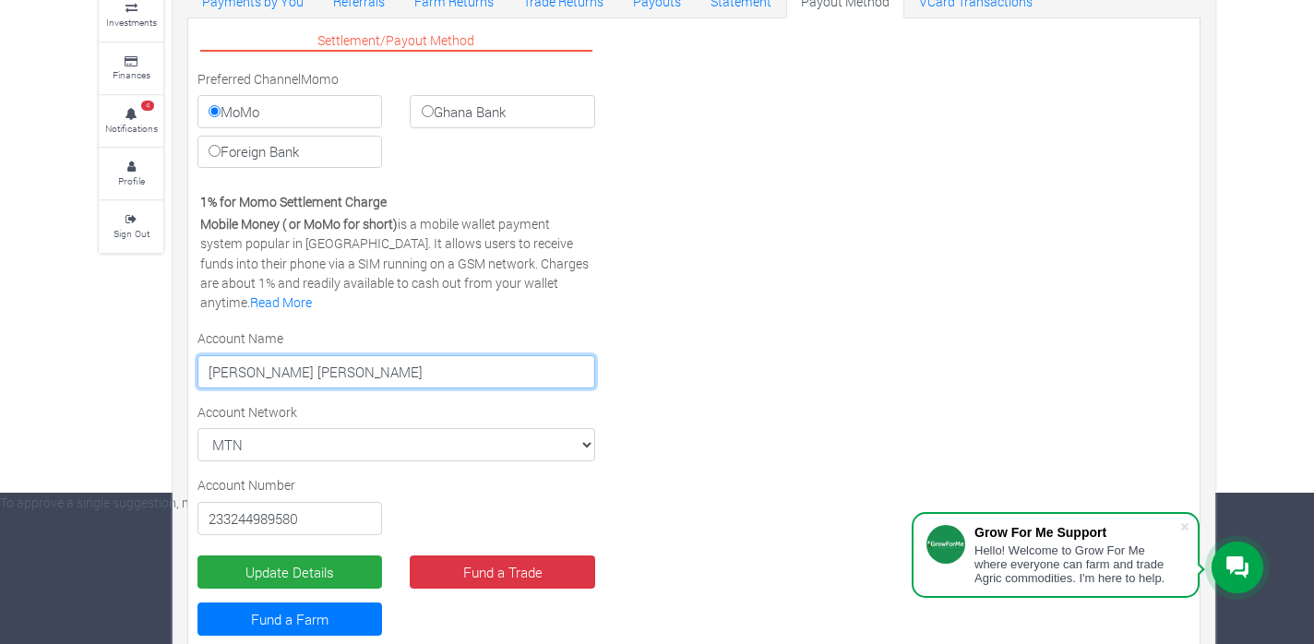
click at [356, 372] on input "[PERSON_NAME] [PERSON_NAME]" at bounding box center [397, 371] width 398 height 33
type input "C"
type input "Nina Ama Aernan"
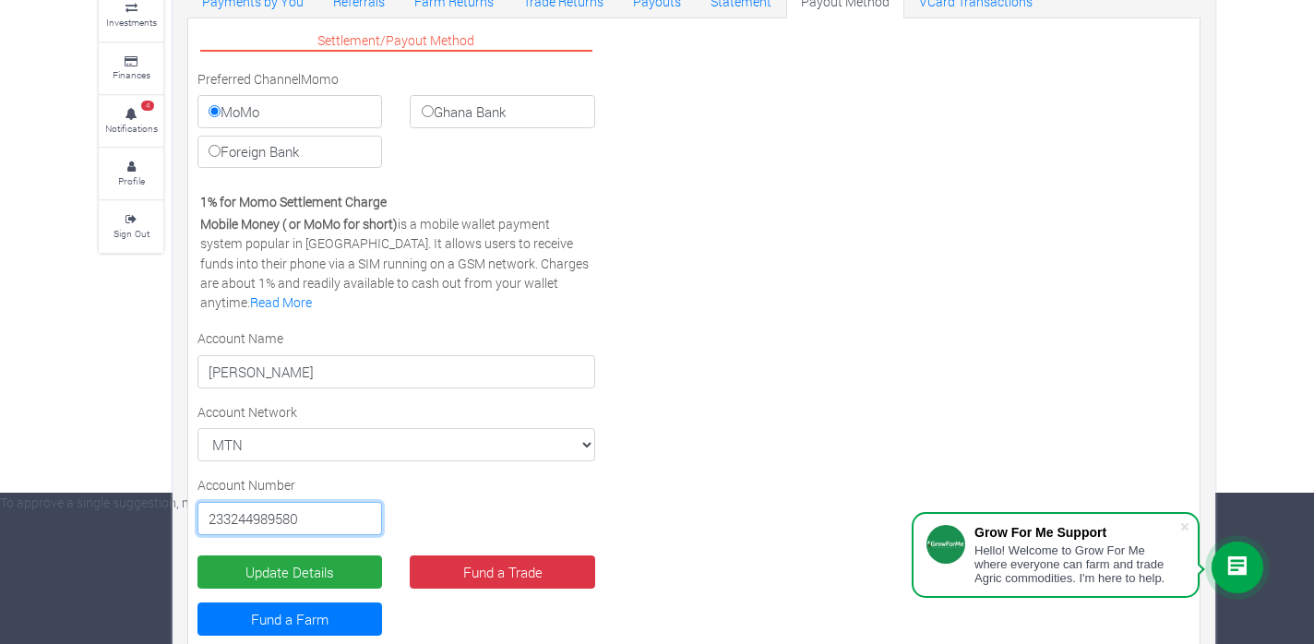
click at [328, 514] on input "233244989580" at bounding box center [290, 518] width 185 height 33
type input "2"
type input "0554123003"
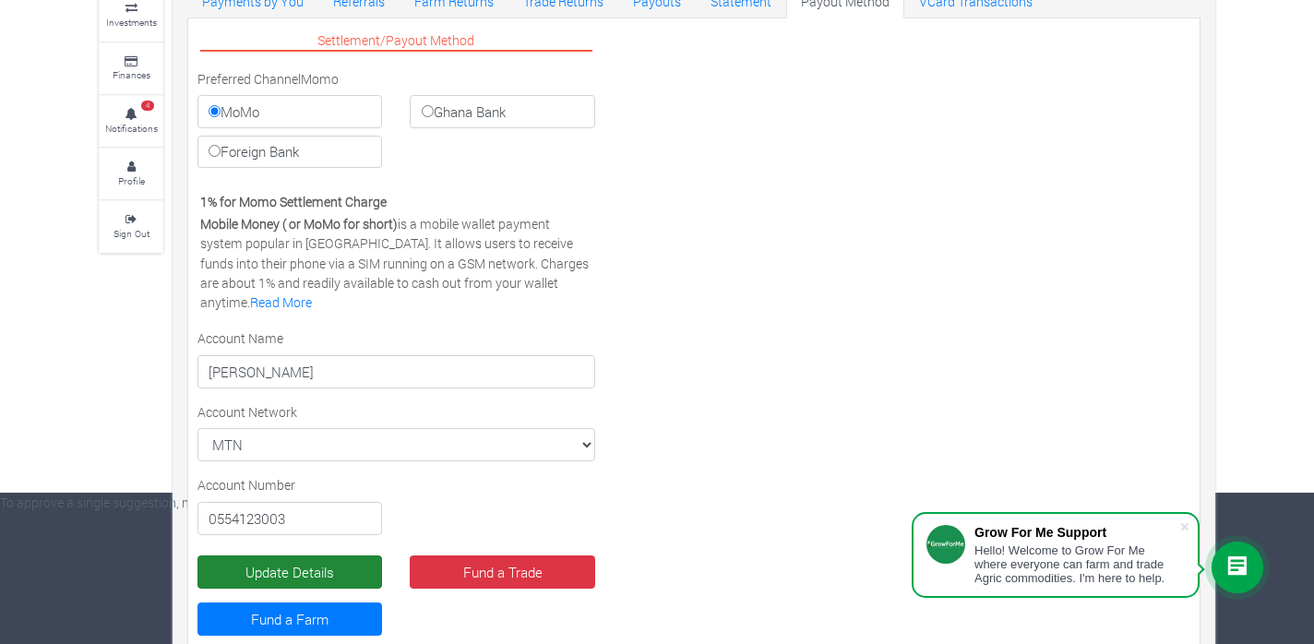
click at [315, 570] on button "Update Details" at bounding box center [290, 572] width 185 height 33
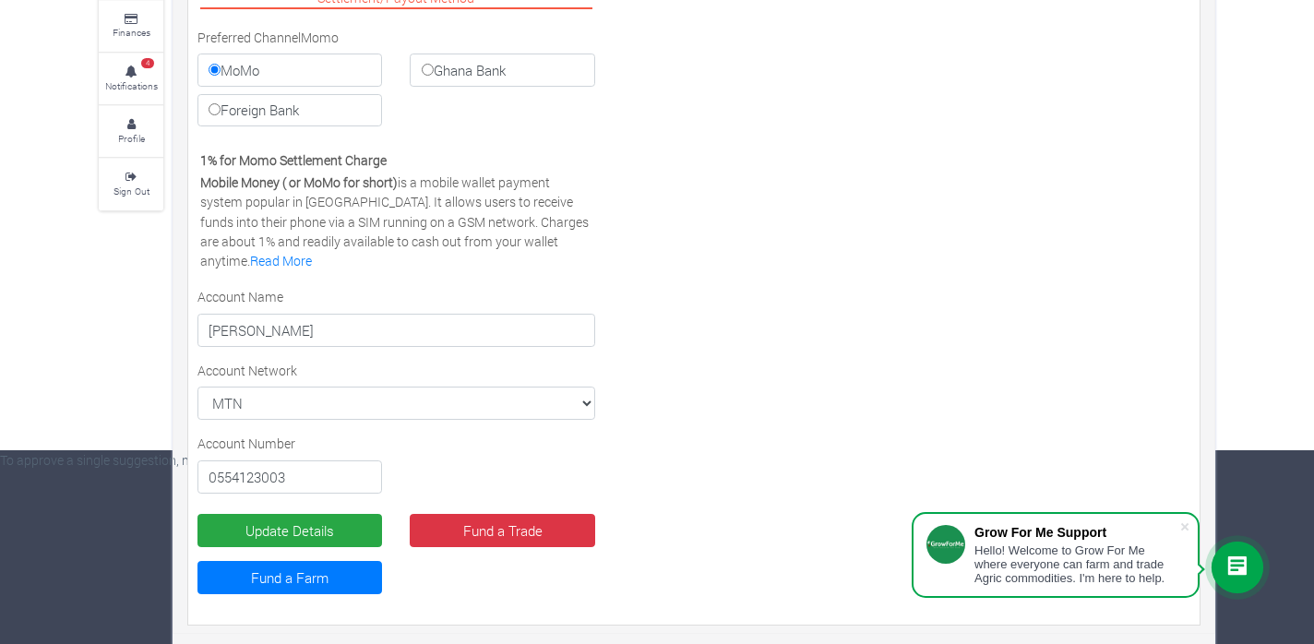
scroll to position [193, 0]
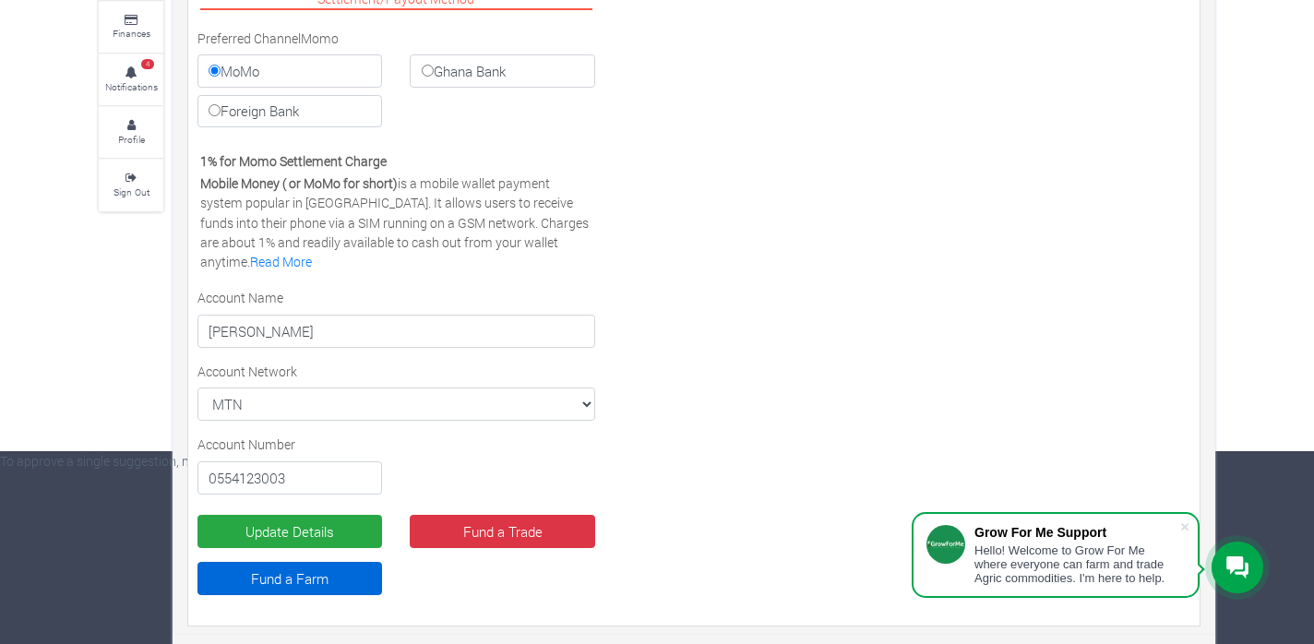
click at [307, 574] on link "Fund a Farm" at bounding box center [290, 578] width 185 height 33
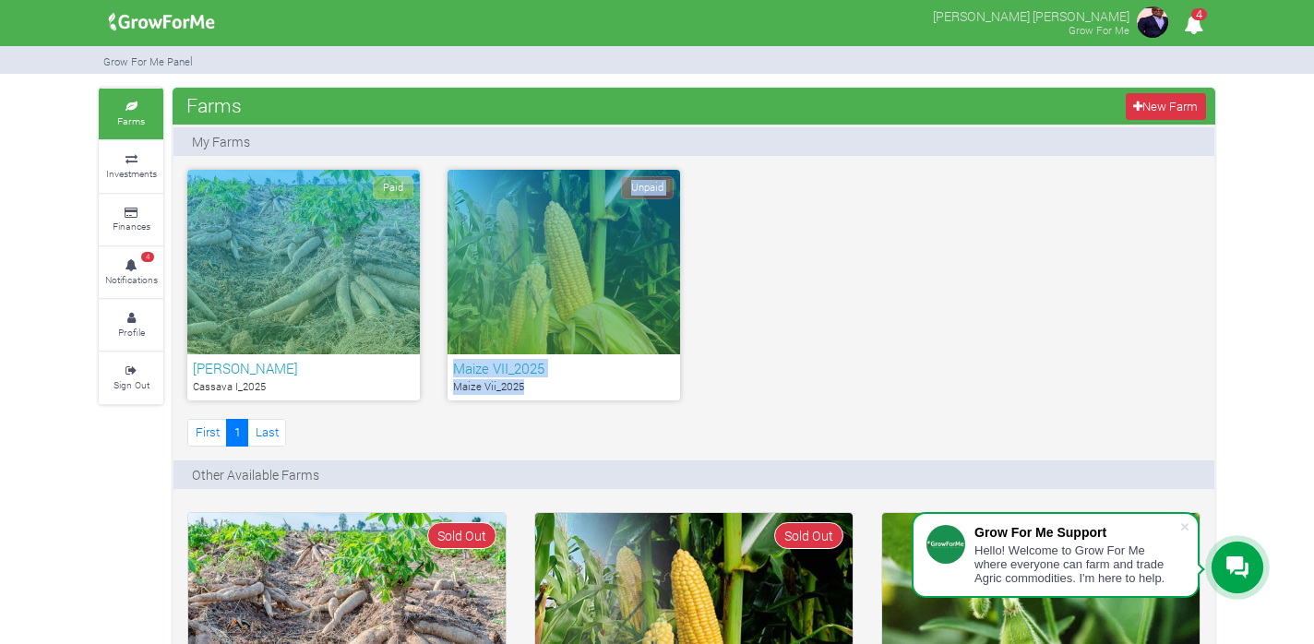
click at [650, 189] on span "Unpaid" at bounding box center [647, 187] width 53 height 23
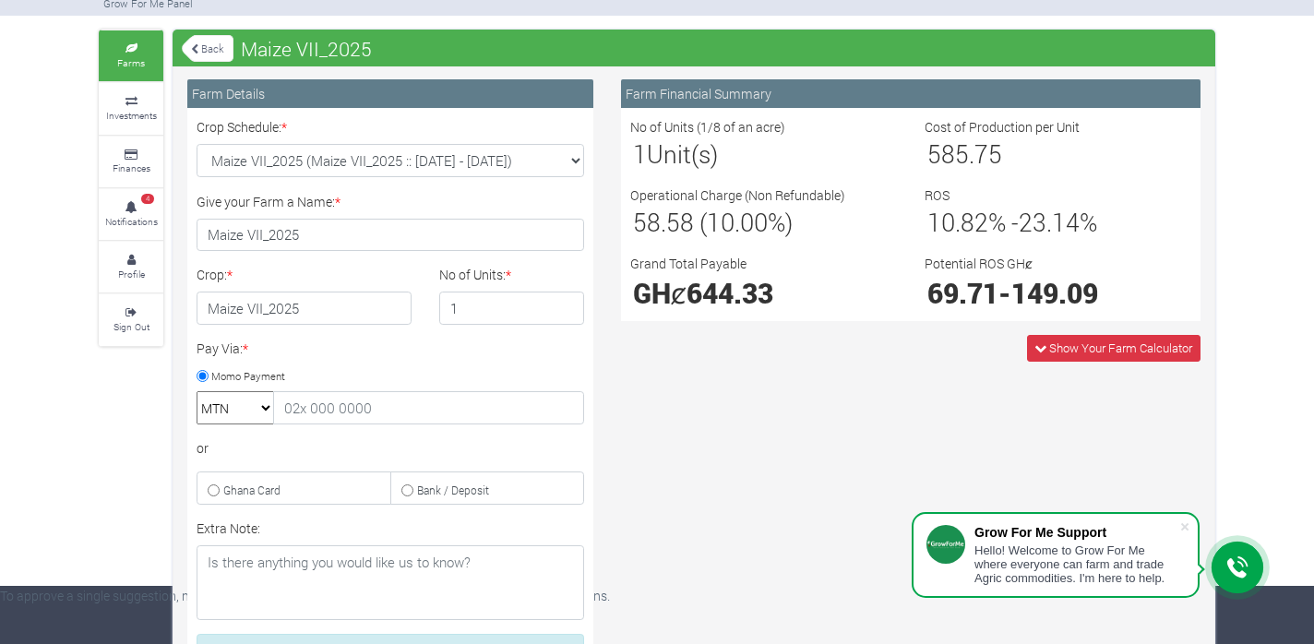
scroll to position [55, 0]
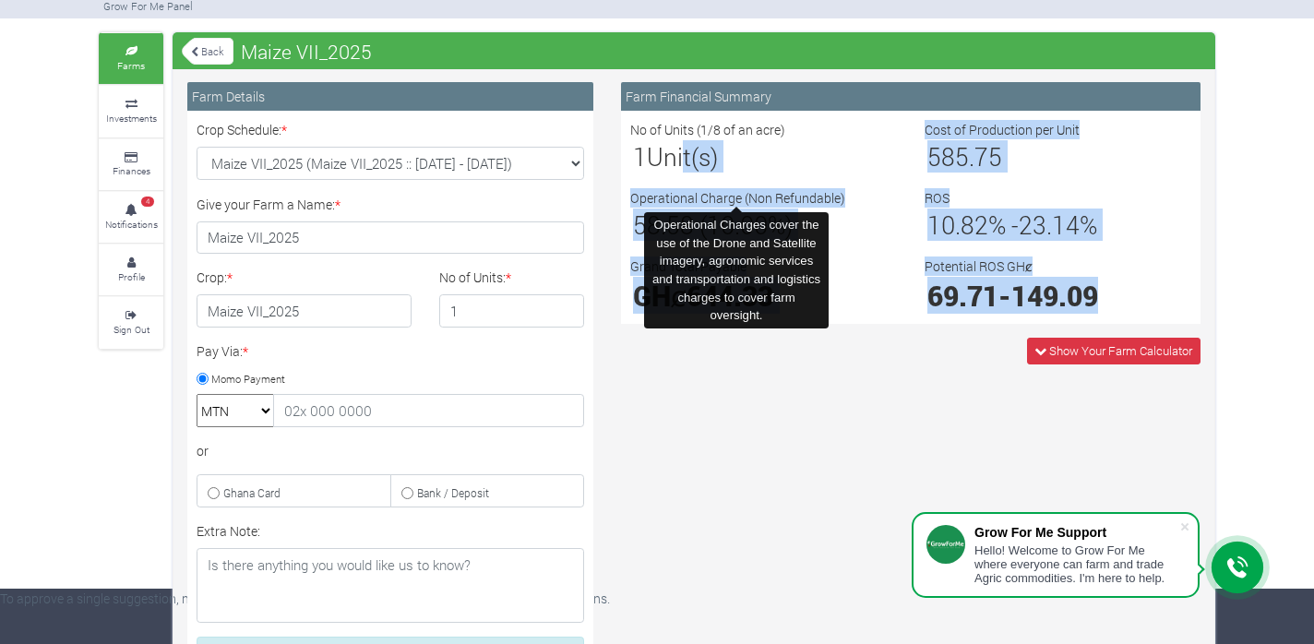
drag, startPoint x: 711, startPoint y: 406, endPoint x: 684, endPoint y: 172, distance: 235.9
click at [684, 172] on div "Farm Financial Summary No of Units (1/8 of an acre) 1 Unit(s) Cost of Productio…" at bounding box center [910, 474] width 607 height 784
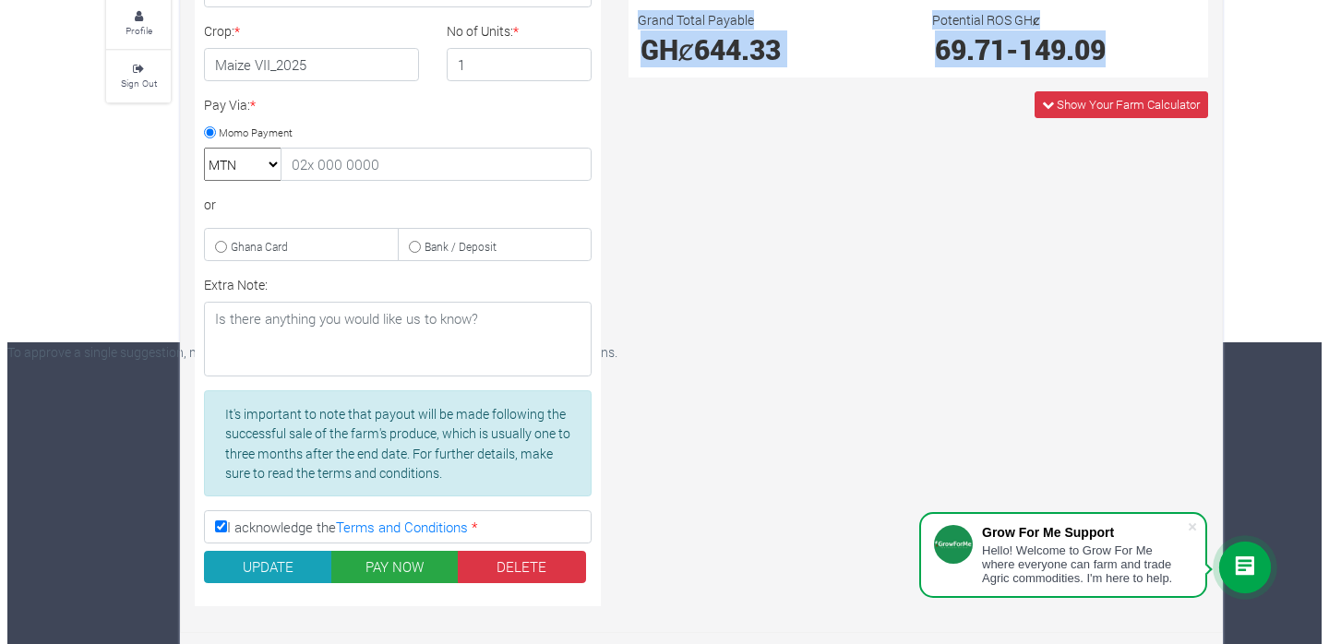
scroll to position [301, 0]
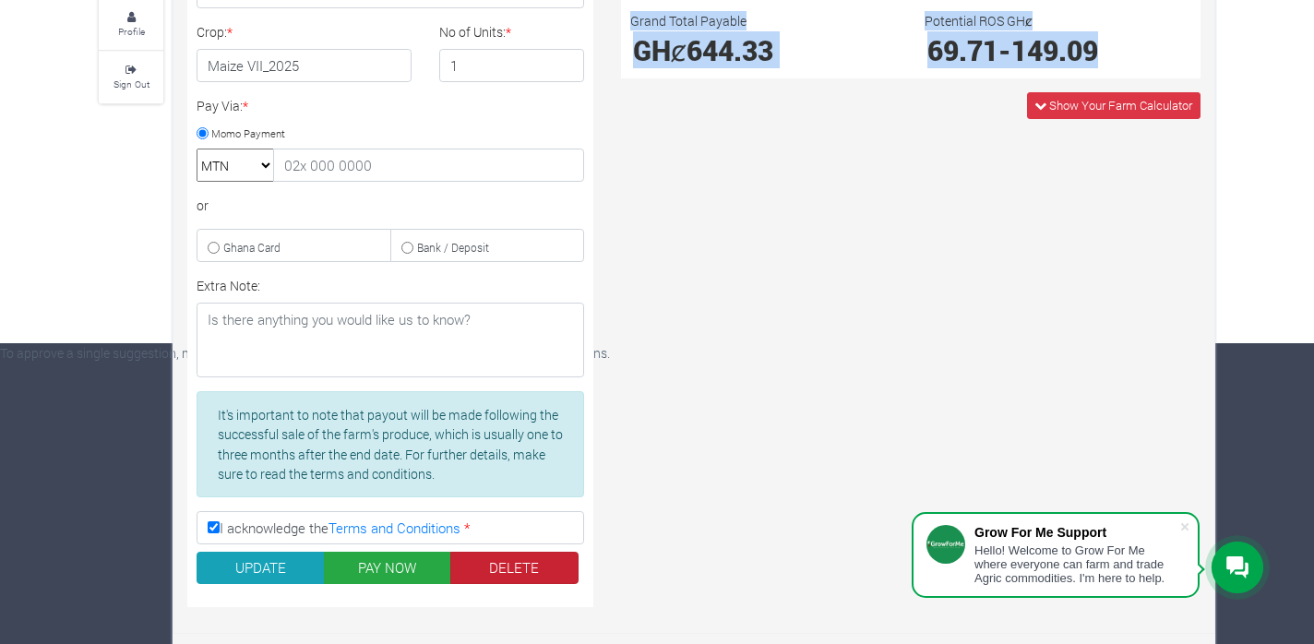
click at [525, 562] on button "DELETE" at bounding box center [514, 568] width 128 height 33
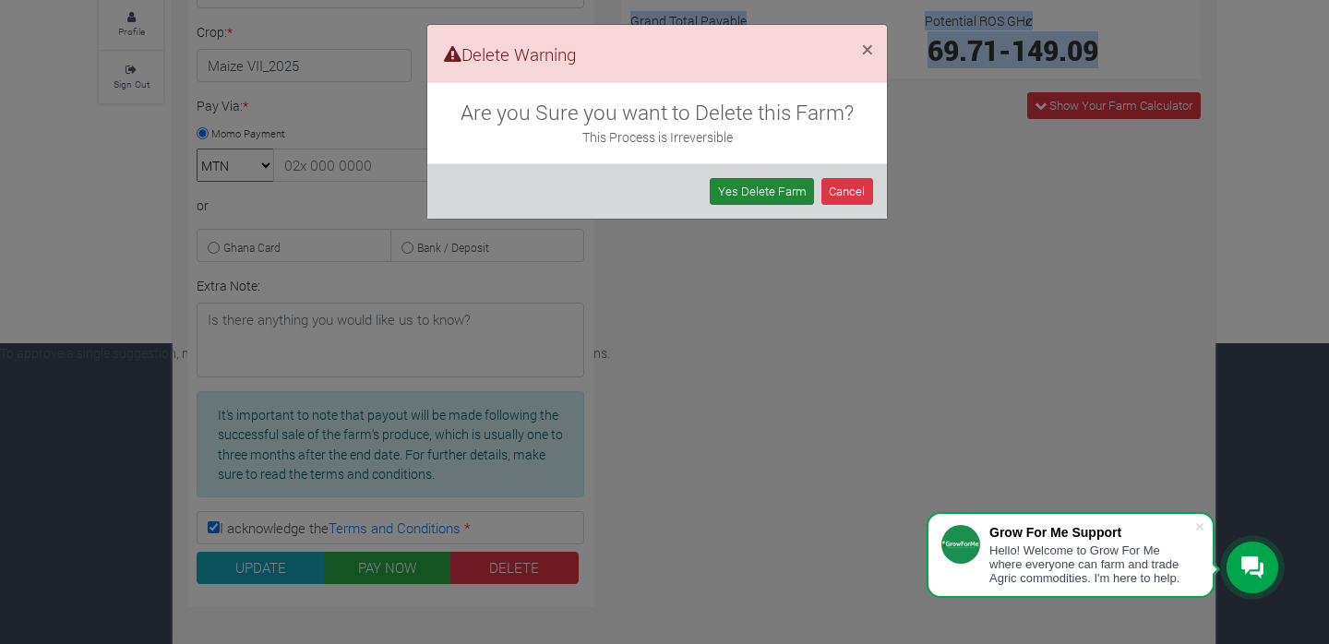
click at [751, 190] on link "Yes Delete Farm" at bounding box center [762, 191] width 104 height 27
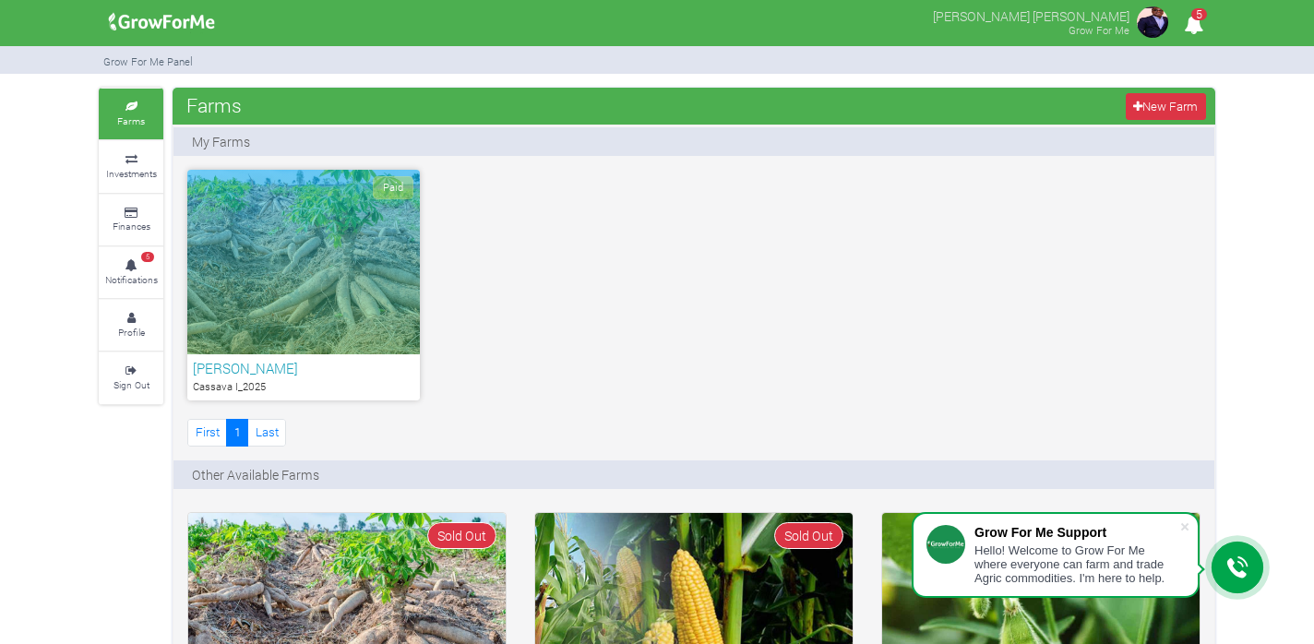
click at [331, 233] on div "Paid" at bounding box center [303, 262] width 233 height 185
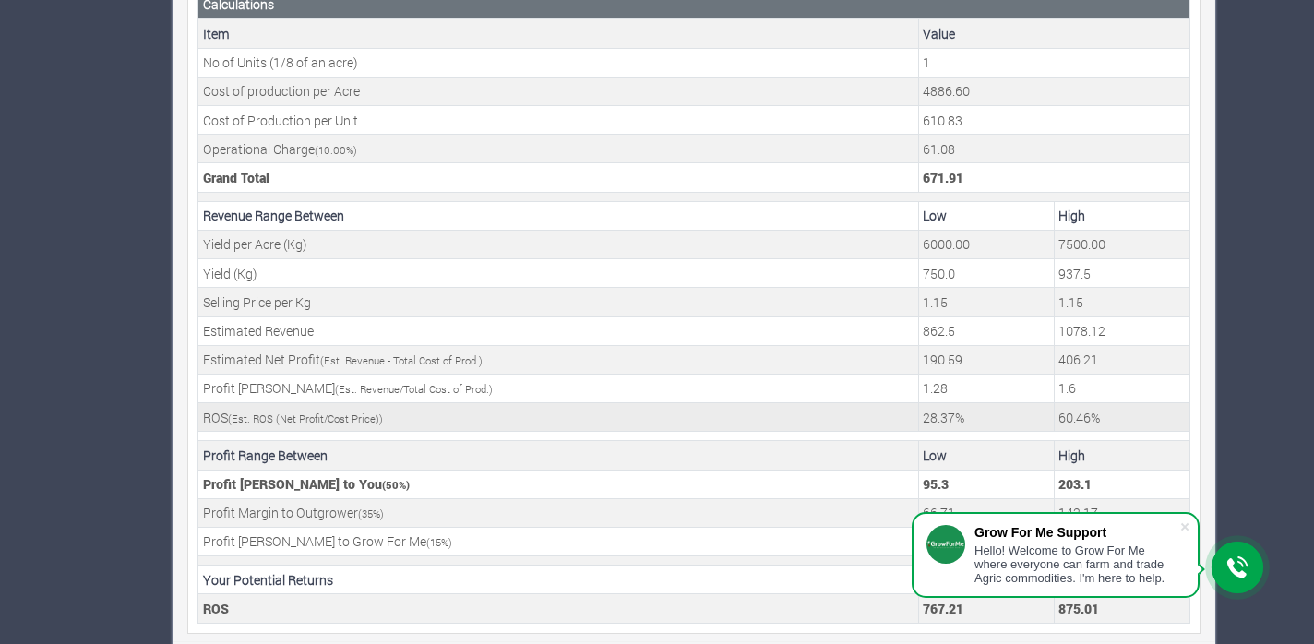
scroll to position [684, 0]
click at [1047, 621] on div "Item Value Farm Title [PERSON_NAME] Crop Name [GEOGRAPHIC_DATA] I_2025 No of Un…" at bounding box center [693, 60] width 1013 height 1148
click at [1182, 524] on span at bounding box center [1185, 527] width 18 height 18
